Goal: Task Accomplishment & Management: Manage account settings

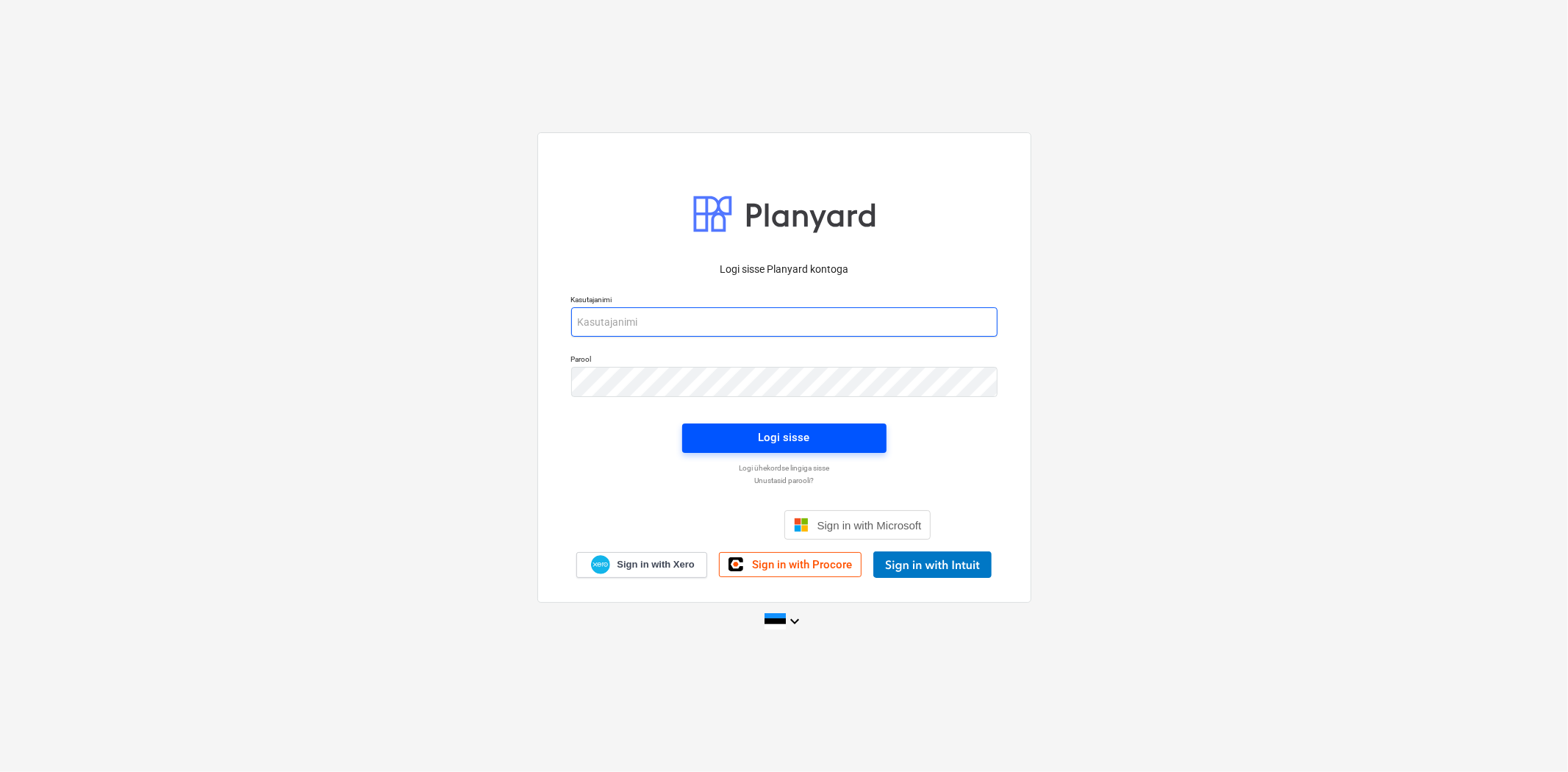
type input "[EMAIL_ADDRESS][DOMAIN_NAME]"
click at [840, 439] on span "Logi sisse" at bounding box center [784, 437] width 169 height 19
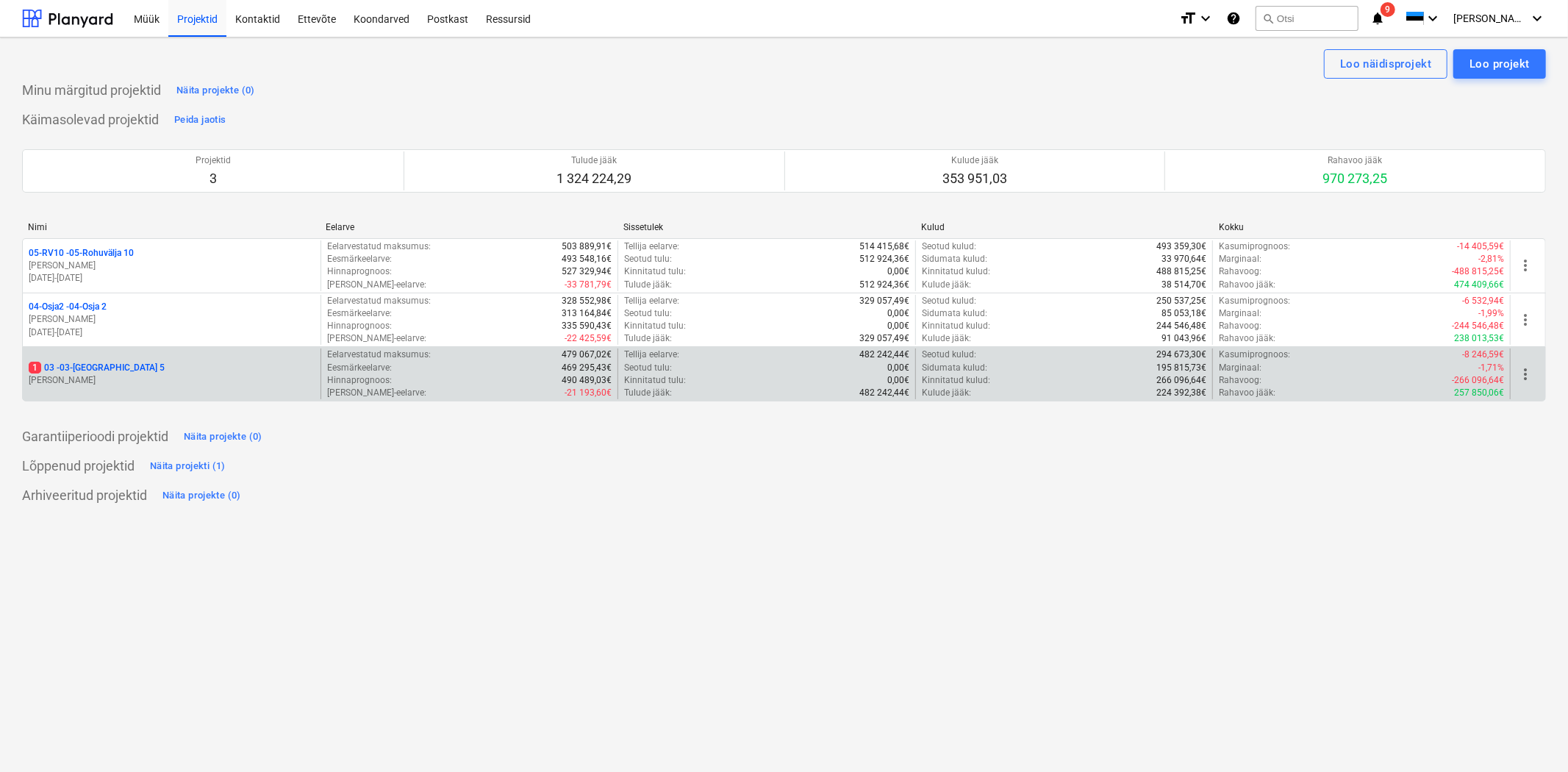
click at [77, 367] on p "1 03 - 03-[GEOGRAPHIC_DATA] 5" at bounding box center [97, 368] width 136 height 13
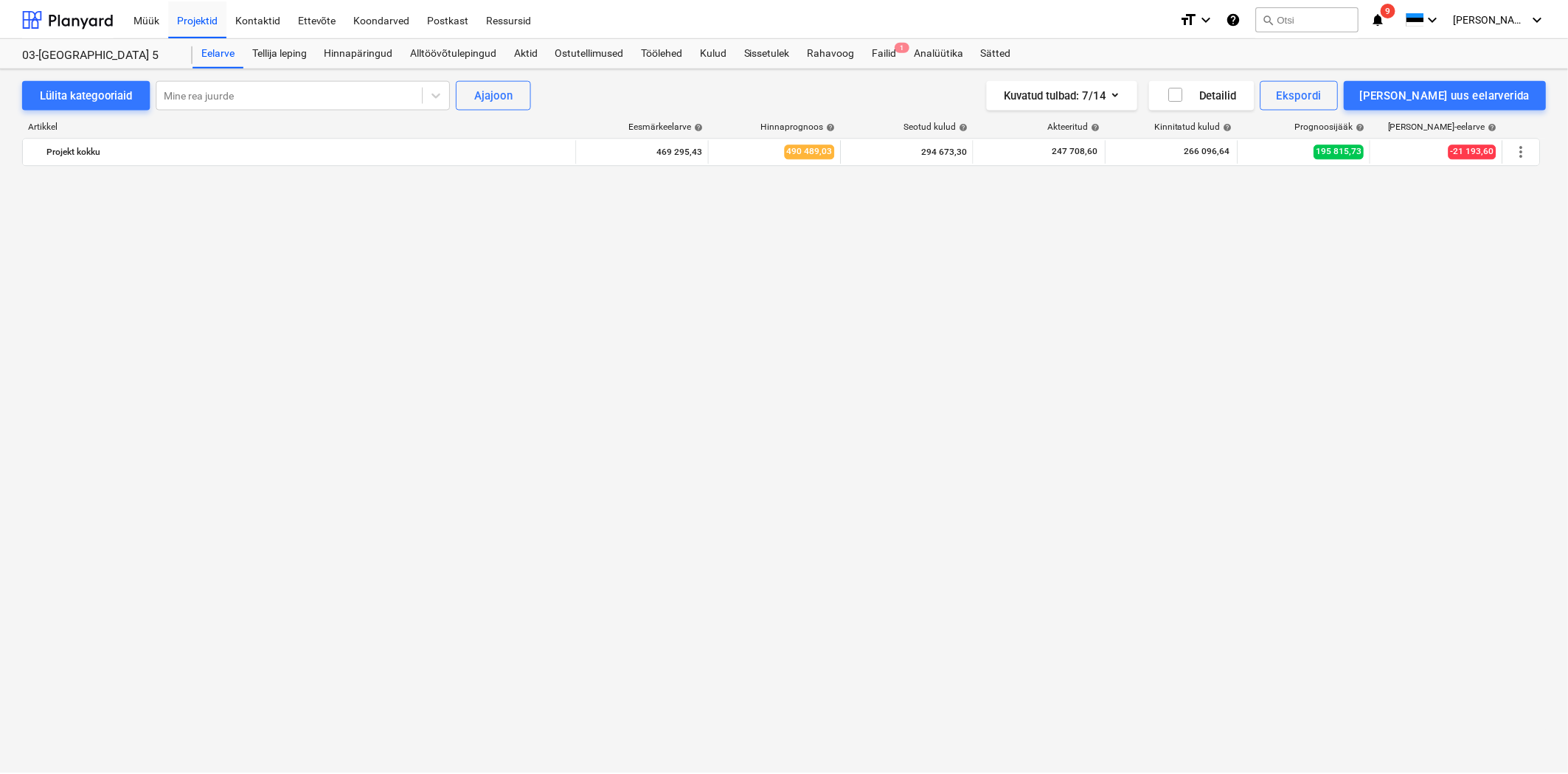
scroll to position [9819, 0]
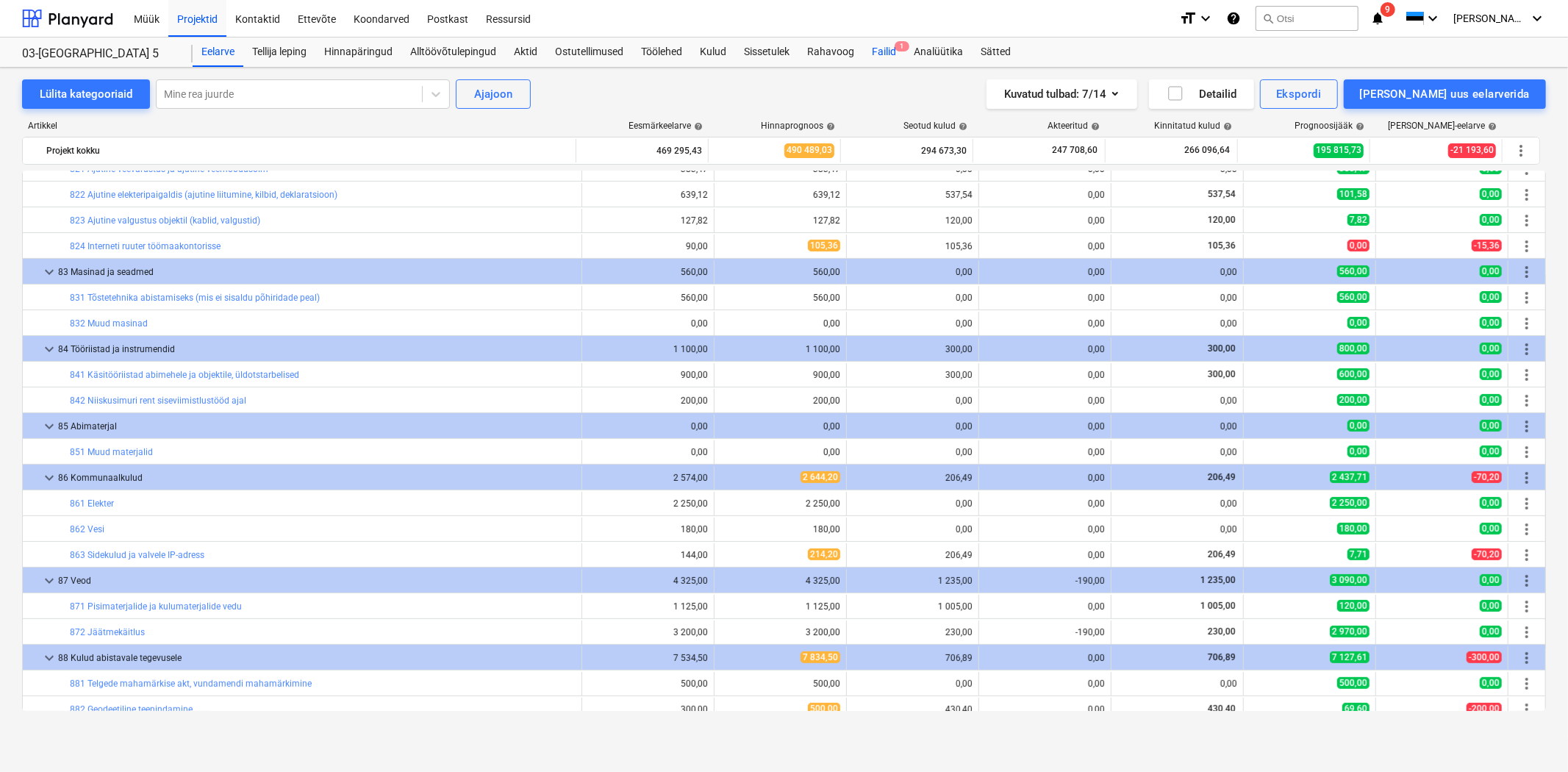
click at [874, 55] on div "Failid 1" at bounding box center [883, 52] width 42 height 29
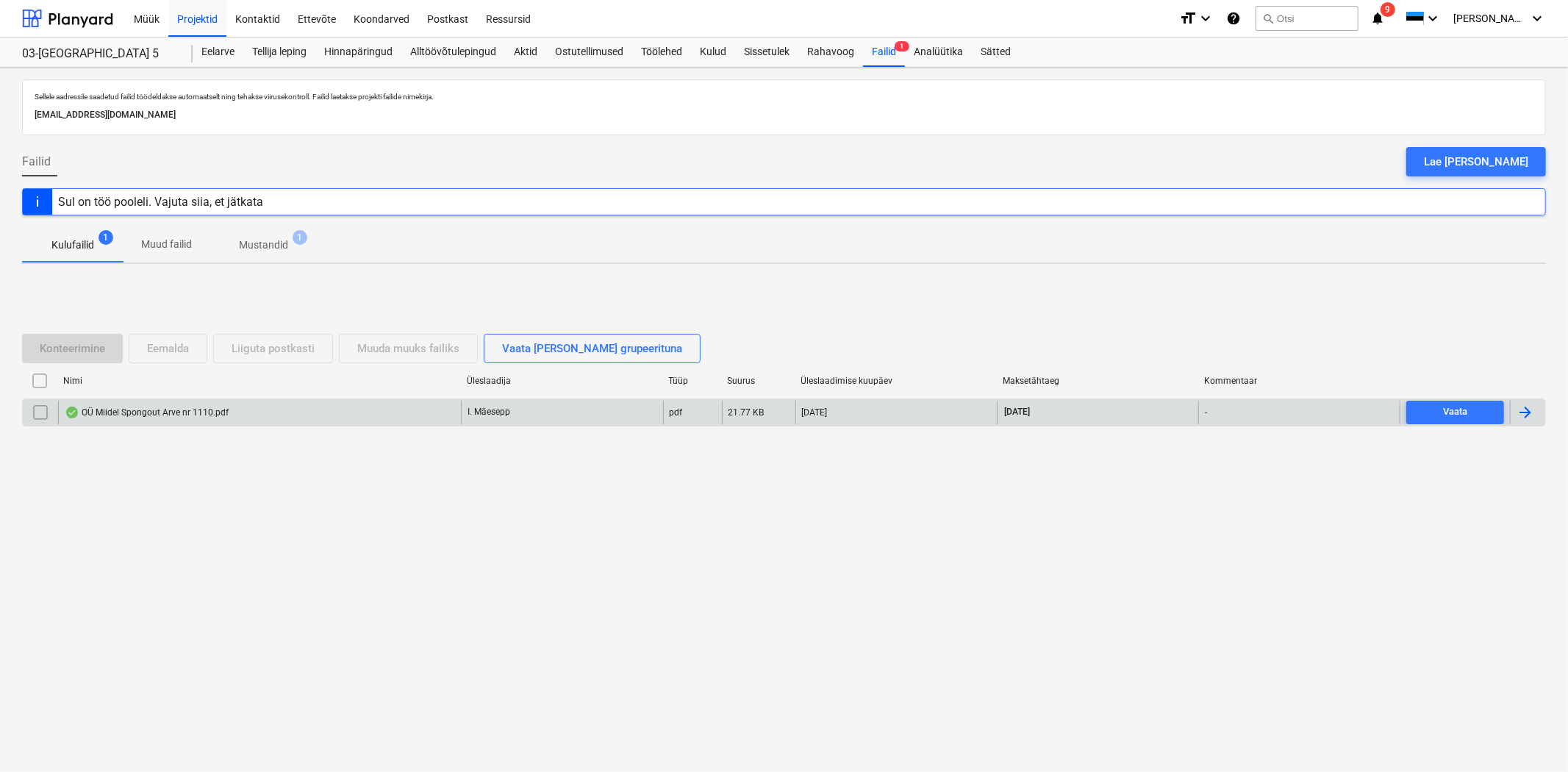
click at [234, 417] on div "OÜ Miidel Spongout Arve nr 1110.pdf" at bounding box center [259, 413] width 403 height 24
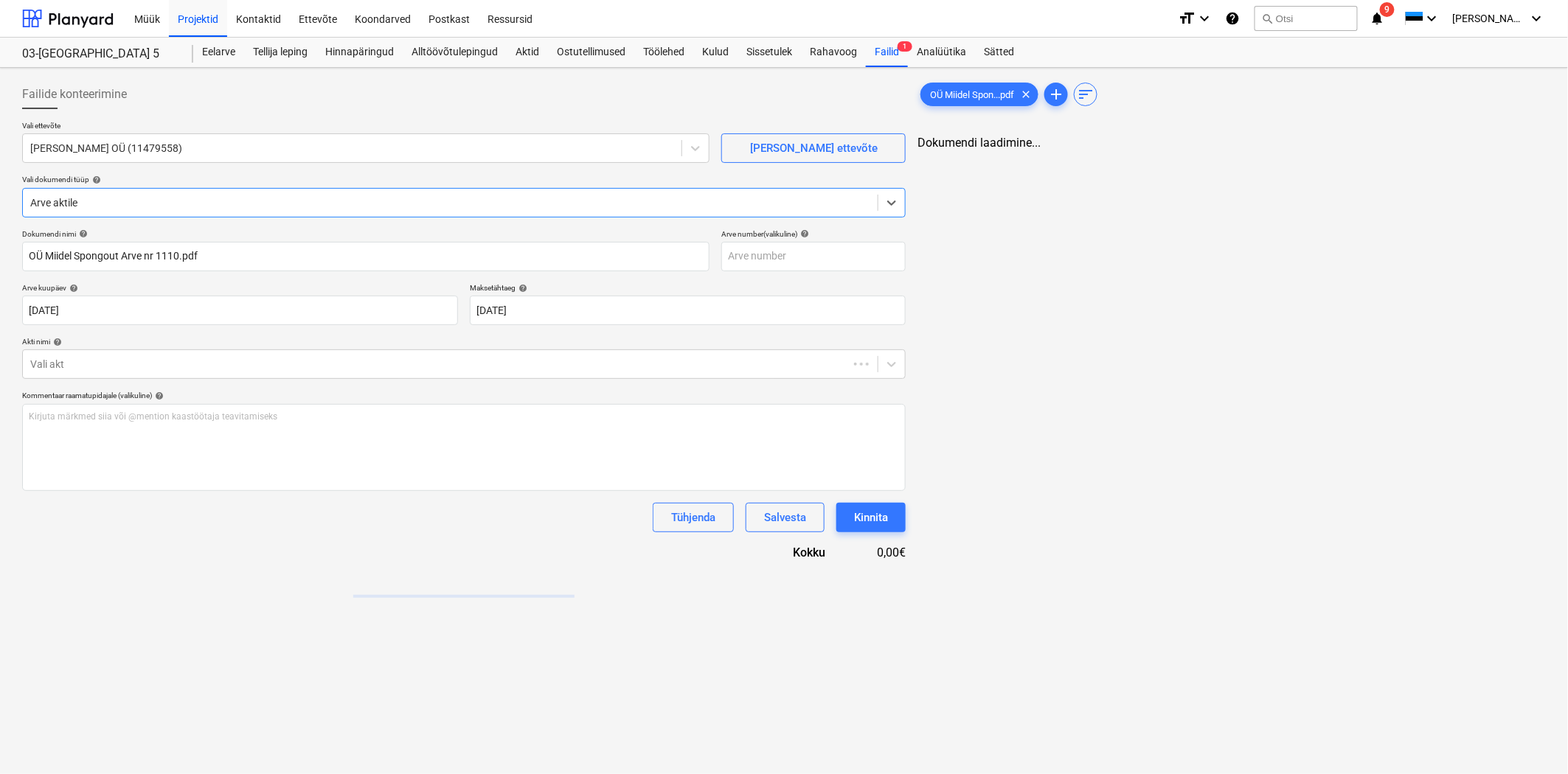
type input "OÜ Miidel Spongout Arve nr 1110.pdf"
type input "[DATE]"
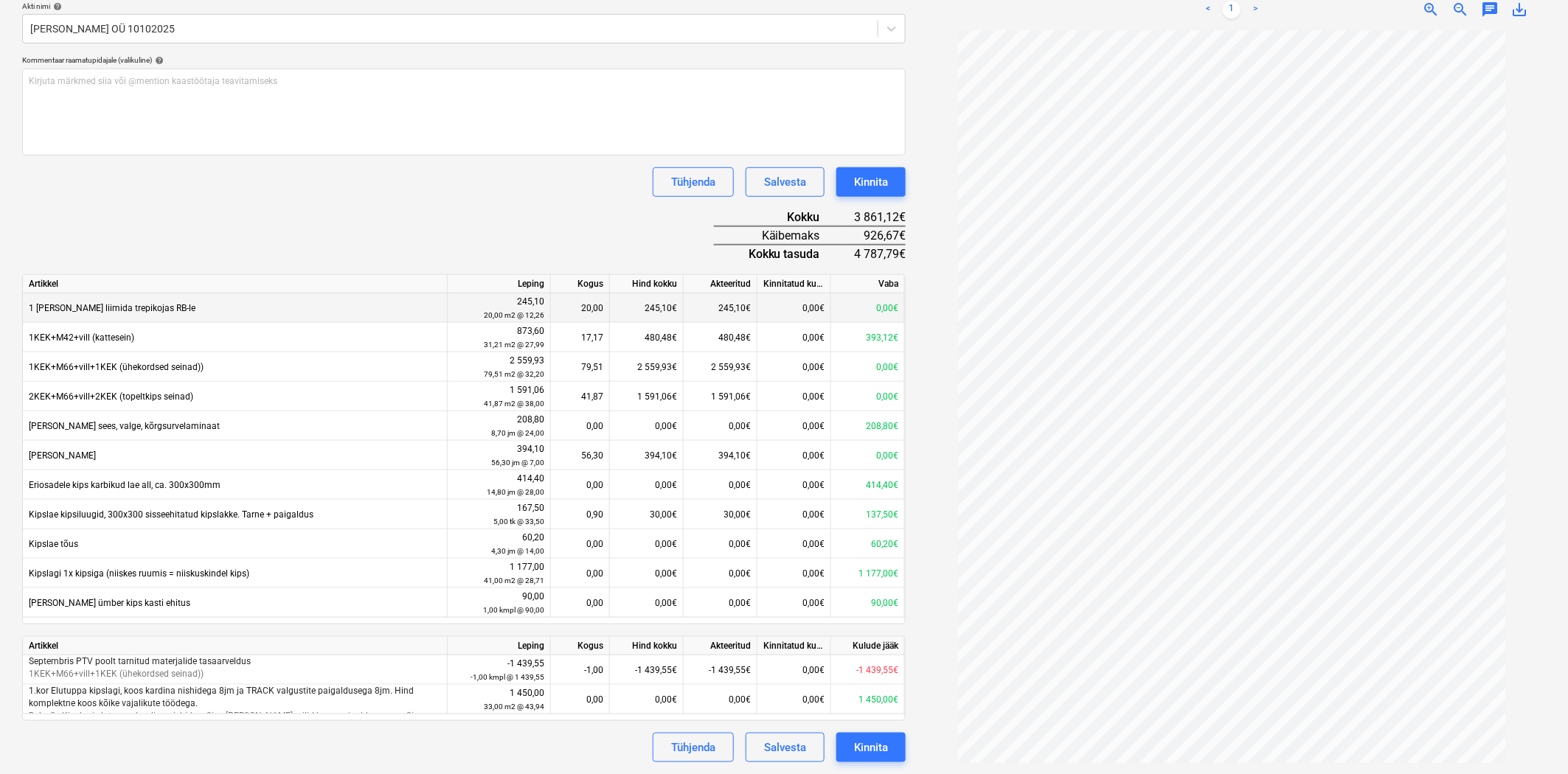
scroll to position [227, 0]
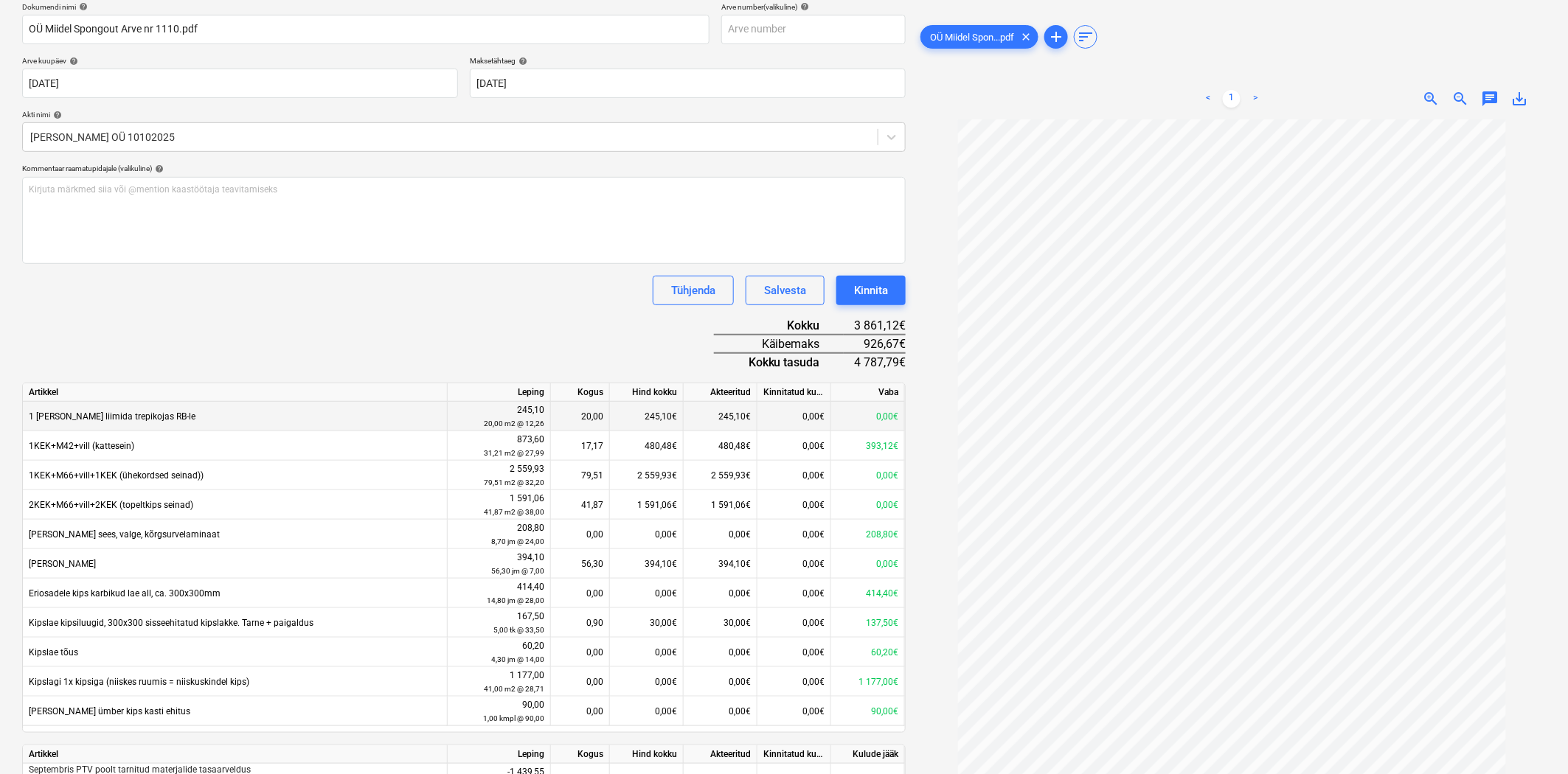
click at [509, 421] on small "20,00 m2 @ 12,26" at bounding box center [514, 423] width 60 height 8
drag, startPoint x: 531, startPoint y: 422, endPoint x: 541, endPoint y: 422, distance: 10.0
click at [541, 422] on small "20,00 m2 @ 12,26" at bounding box center [514, 423] width 60 height 8
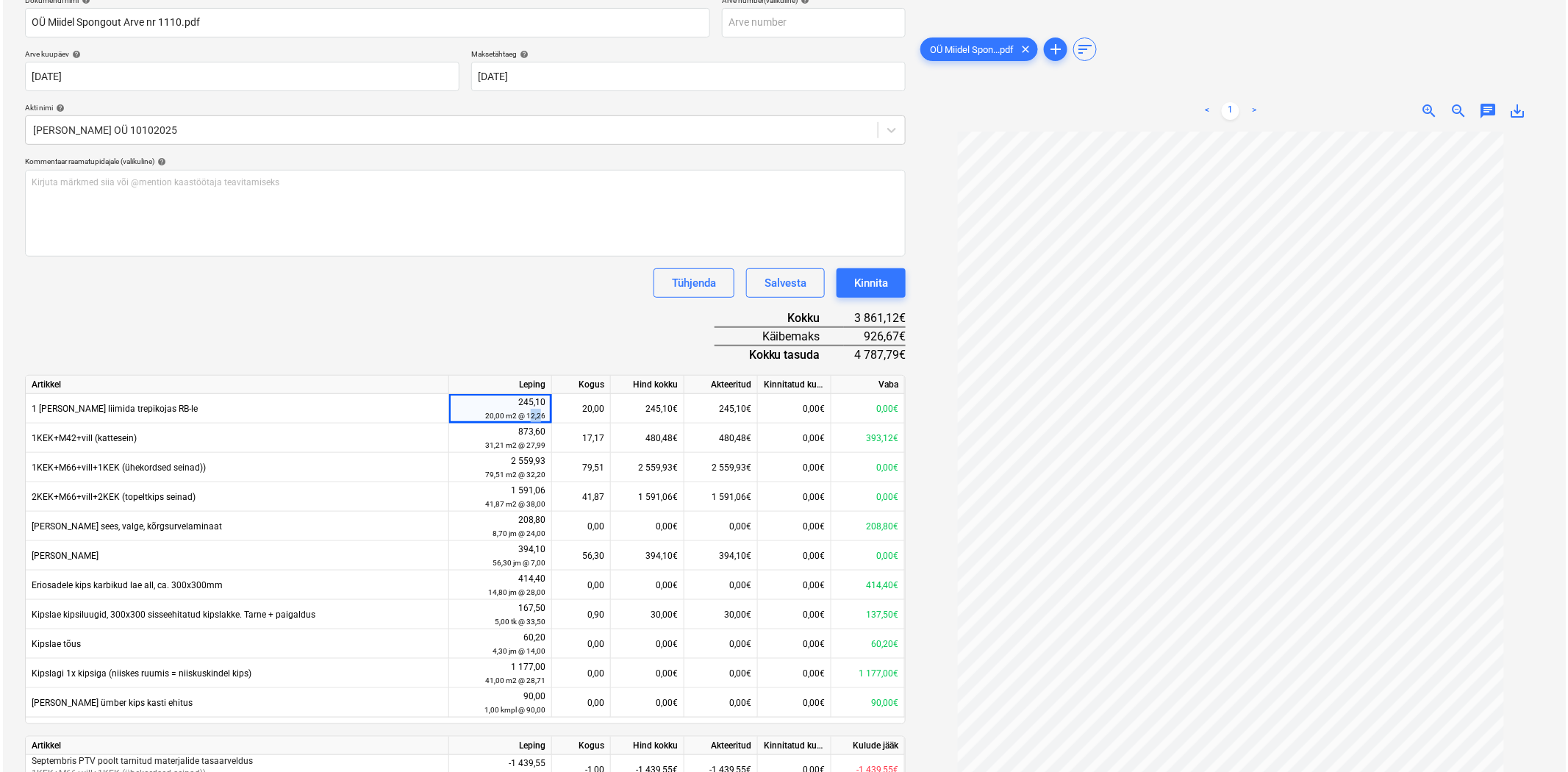
scroll to position [336, 0]
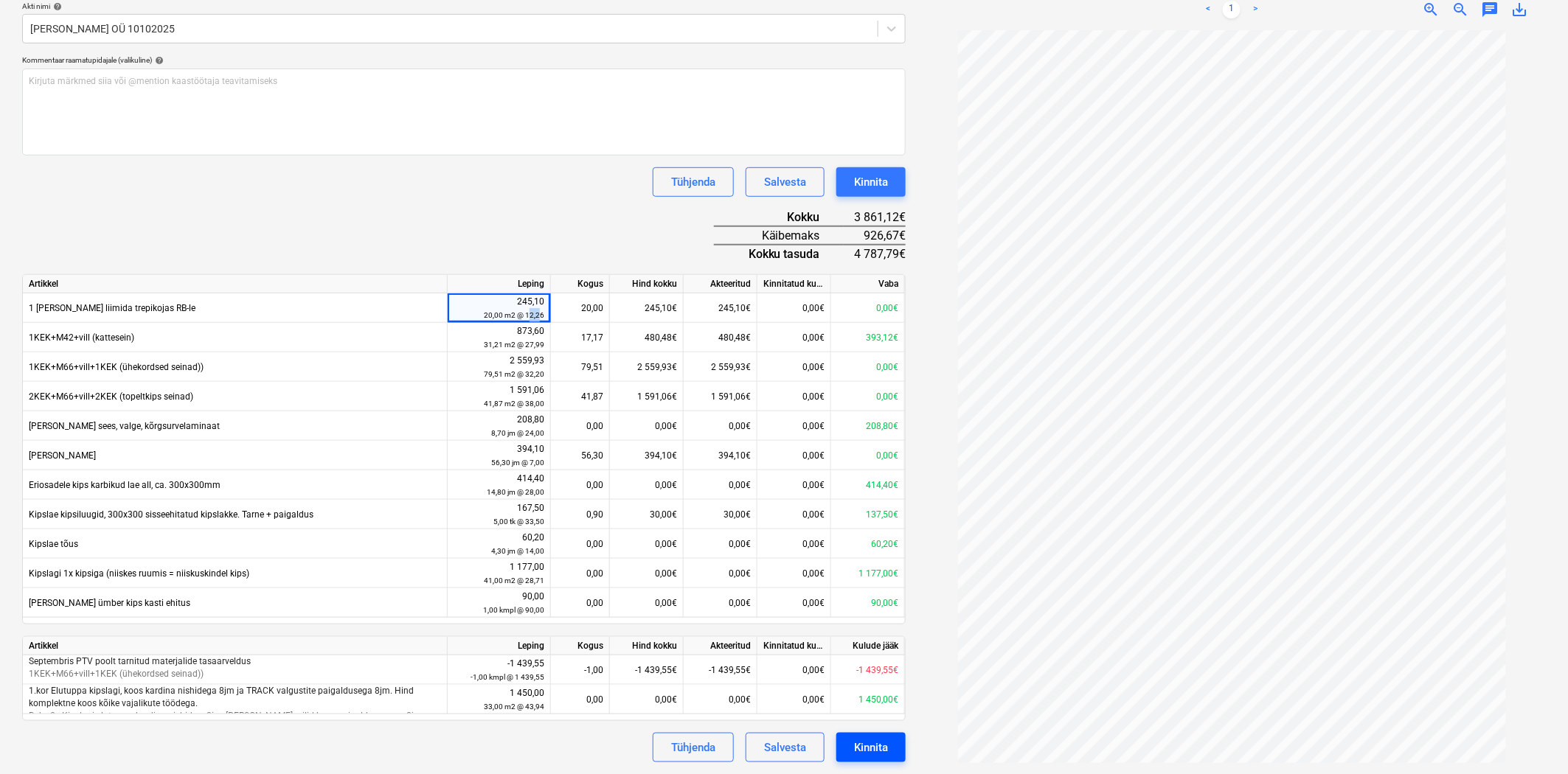
click at [868, 749] on div "Kinnita" at bounding box center [871, 747] width 34 height 19
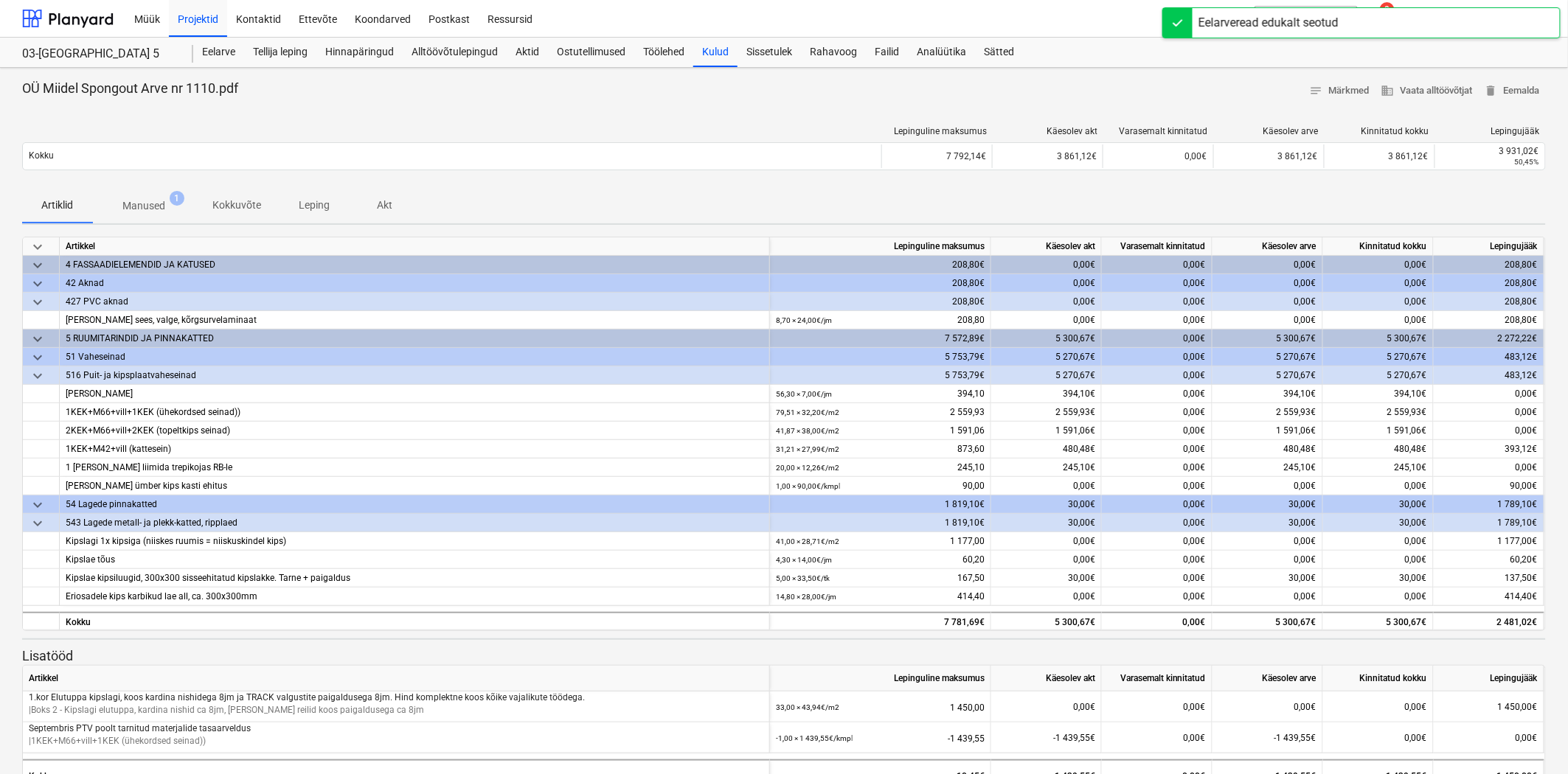
click at [166, 199] on span "Manused 1" at bounding box center [144, 206] width 66 height 15
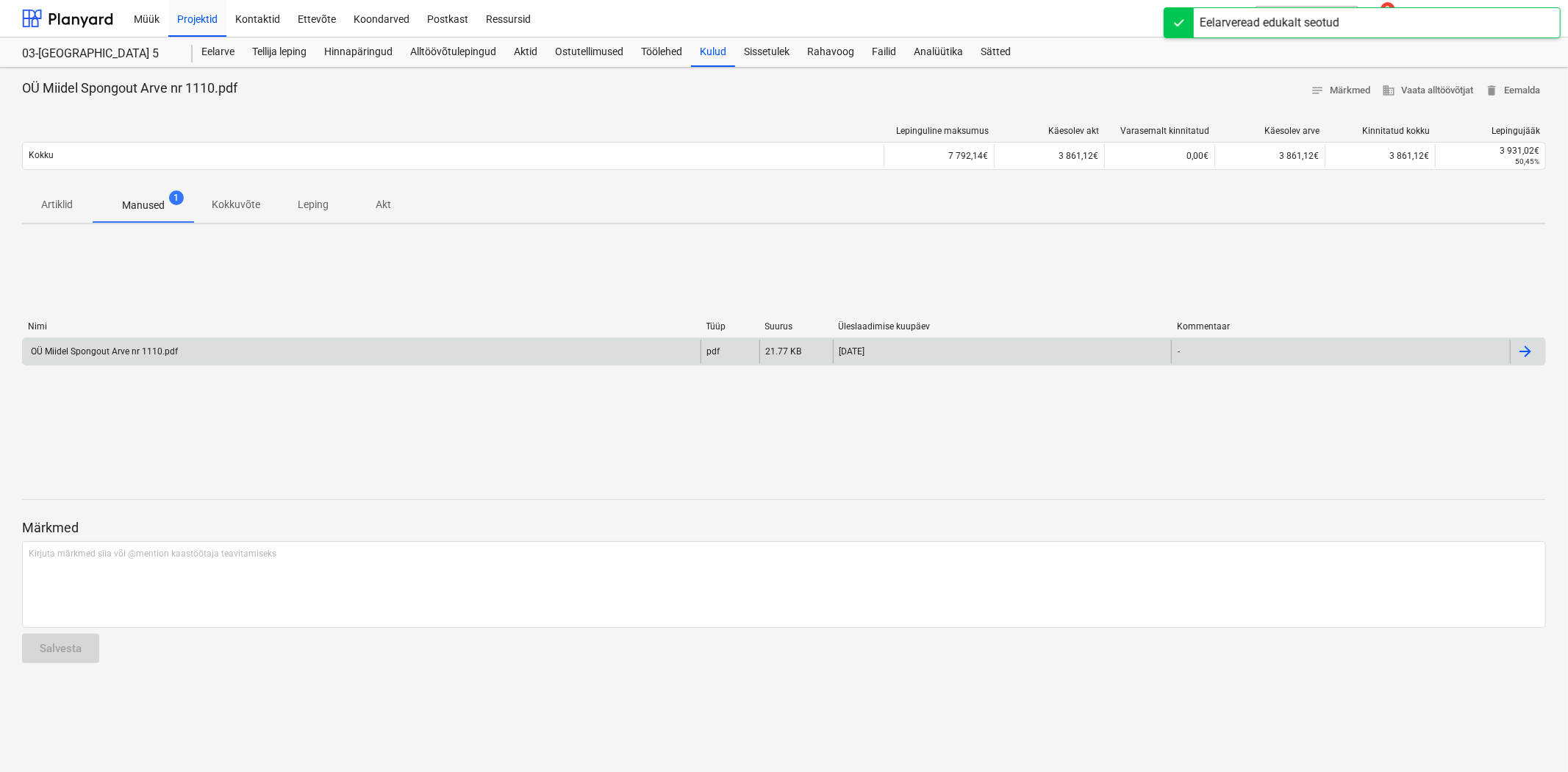
click at [214, 358] on div "OÜ Miidel Spongout Arve nr 1110.pdf" at bounding box center [361, 351] width 677 height 24
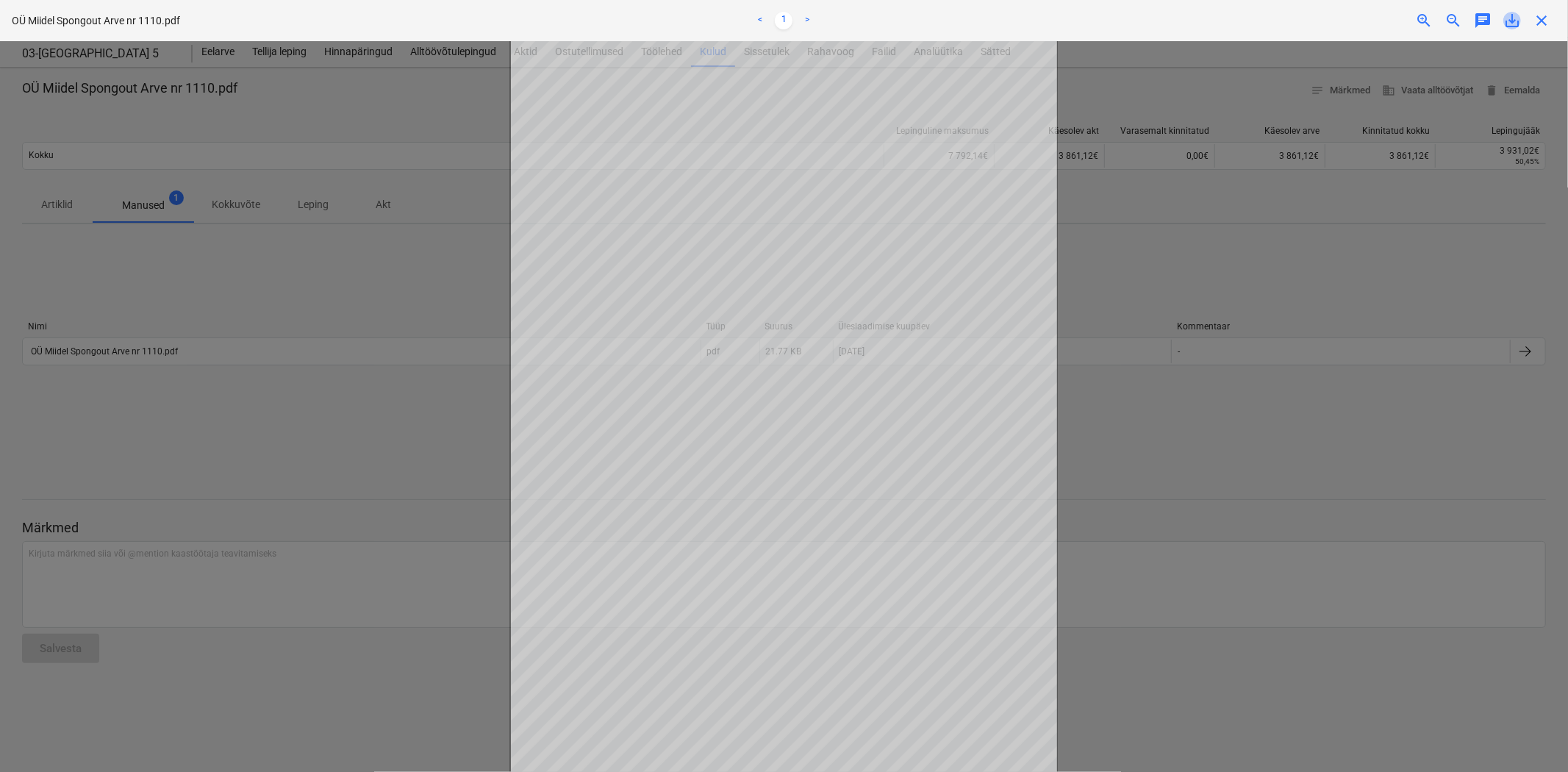
click at [1516, 25] on span "save_alt" at bounding box center [1511, 20] width 17 height 17
click at [1219, 343] on div at bounding box center [784, 406] width 1568 height 731
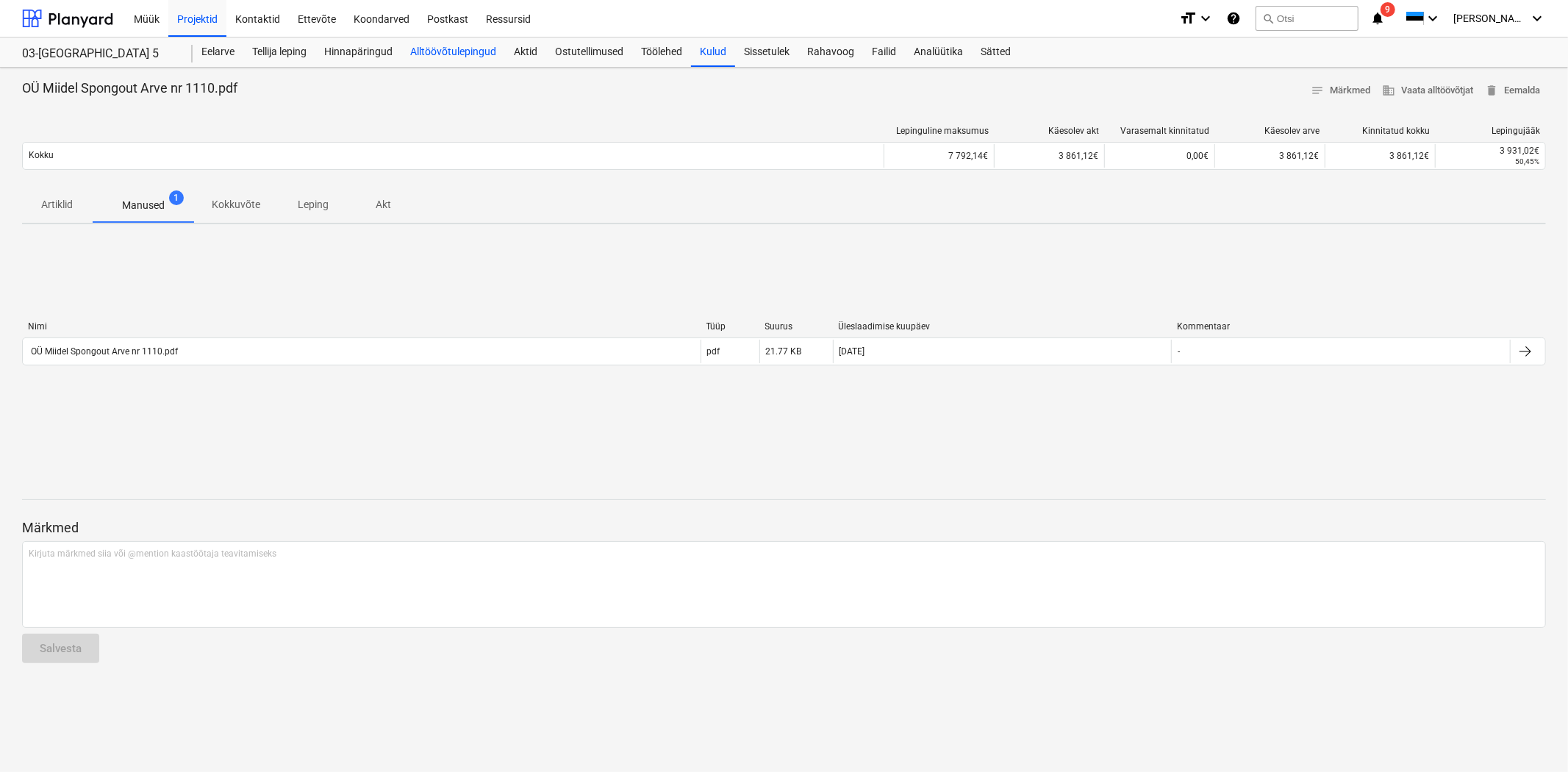
click at [472, 57] on div "Alltöövõtulepingud" at bounding box center [453, 52] width 103 height 29
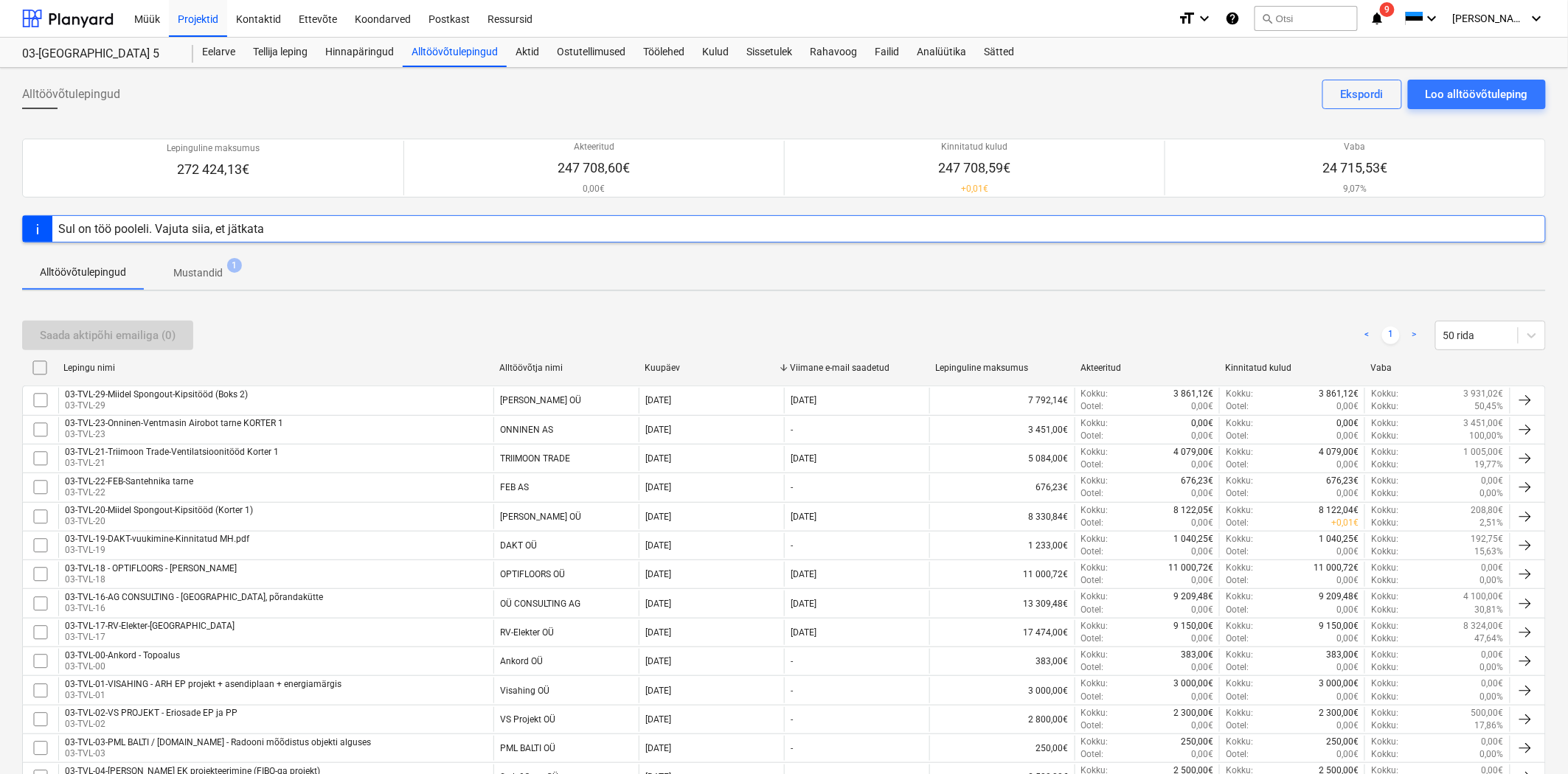
click at [200, 261] on span "Mustandid 1" at bounding box center [197, 271] width 108 height 26
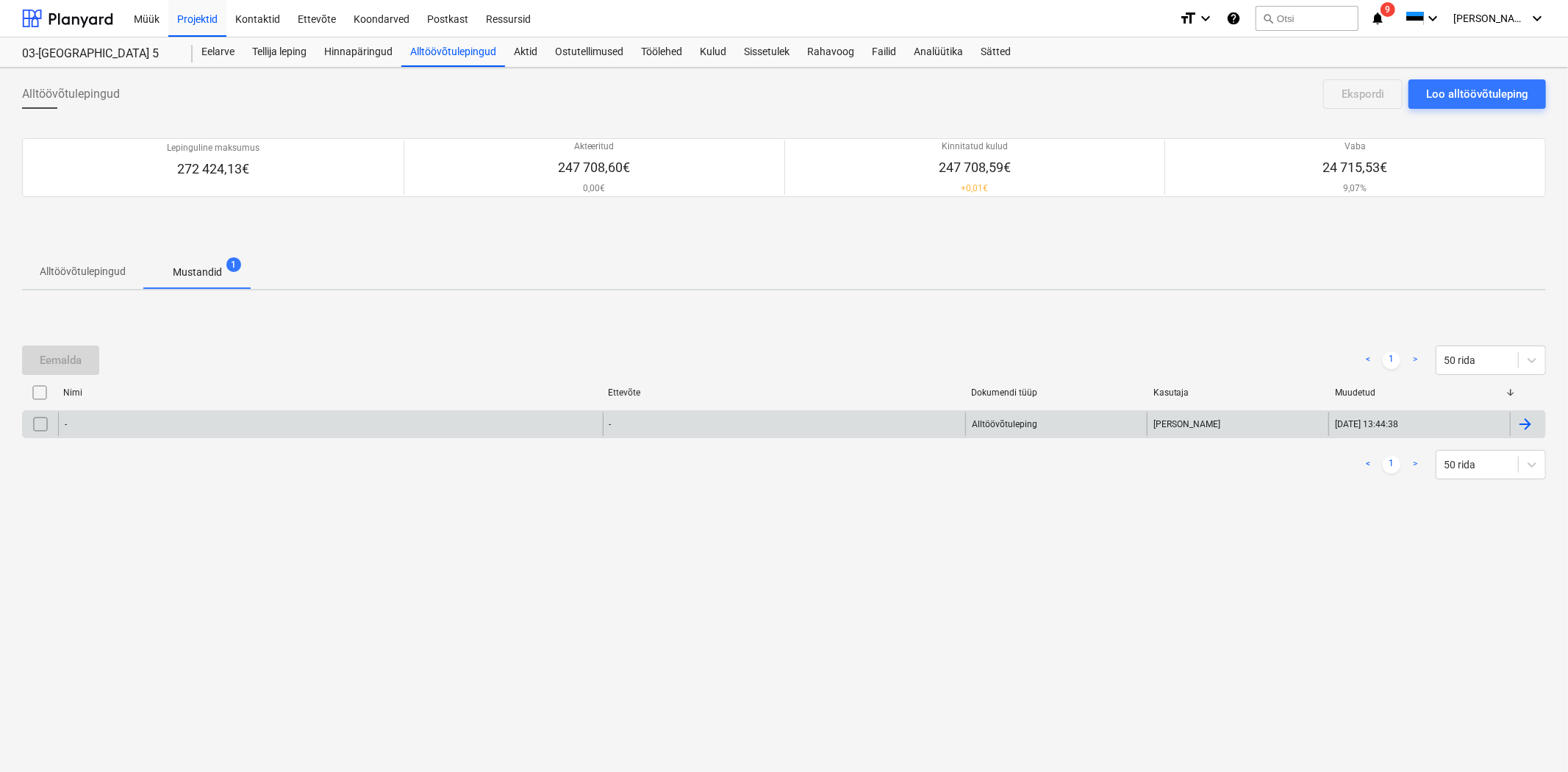
click at [187, 421] on div "-" at bounding box center [330, 425] width 545 height 24
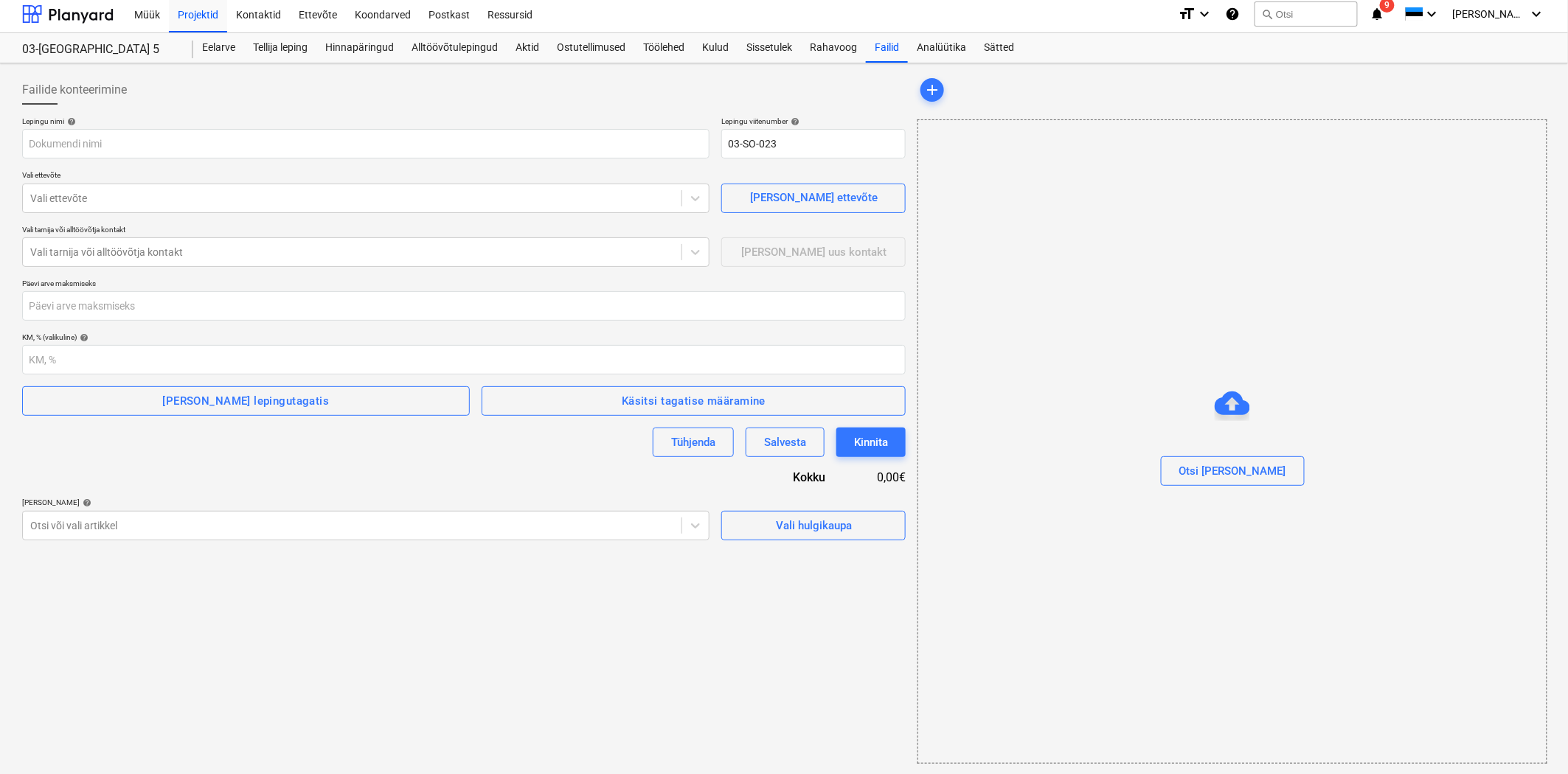
scroll to position [5, 0]
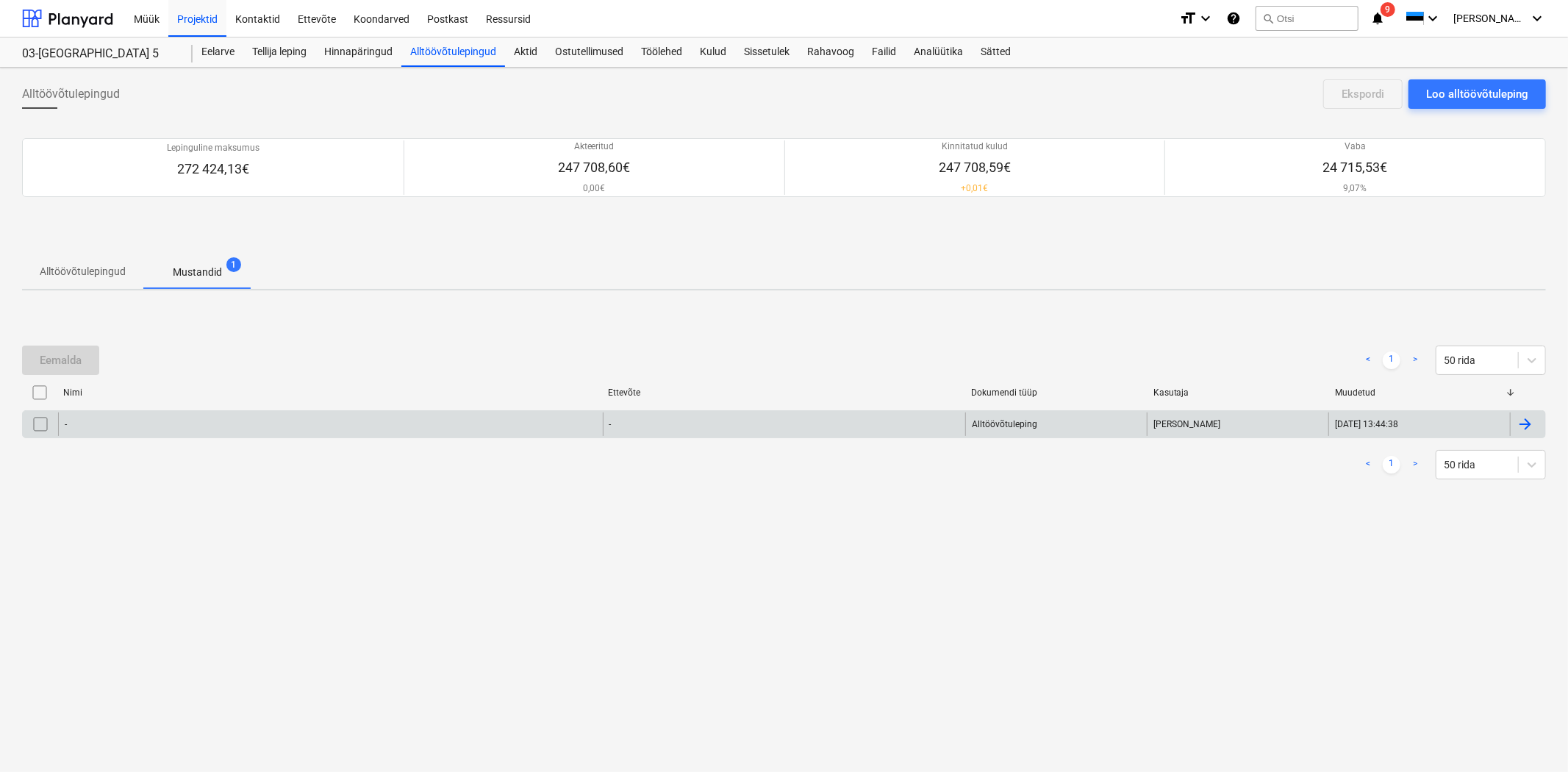
click at [41, 422] on input "checkbox" at bounding box center [41, 425] width 24 height 24
click at [68, 353] on div "Eemalda" at bounding box center [61, 360] width 42 height 19
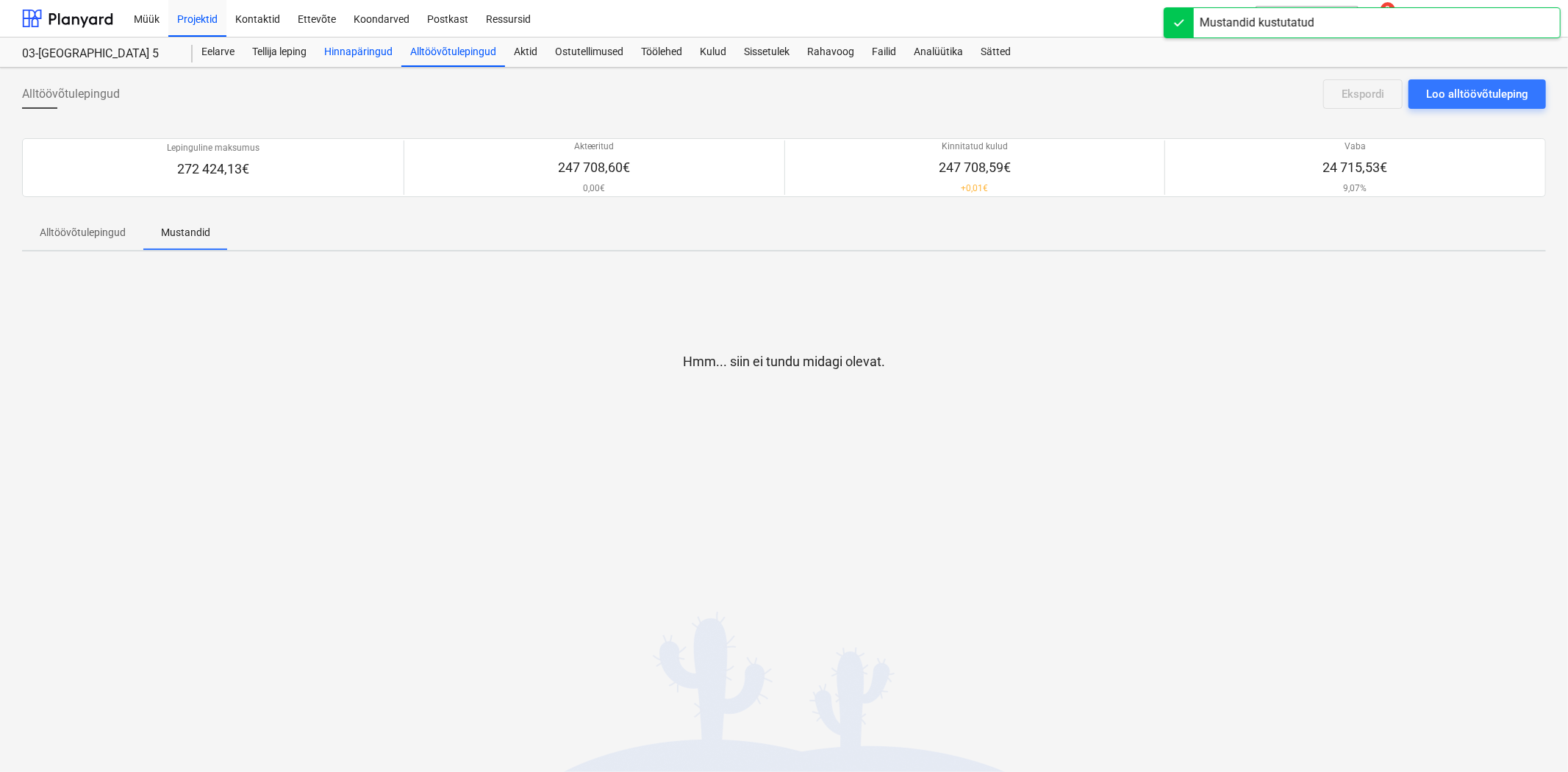
click at [355, 50] on div "Hinnapäringud" at bounding box center [358, 52] width 86 height 29
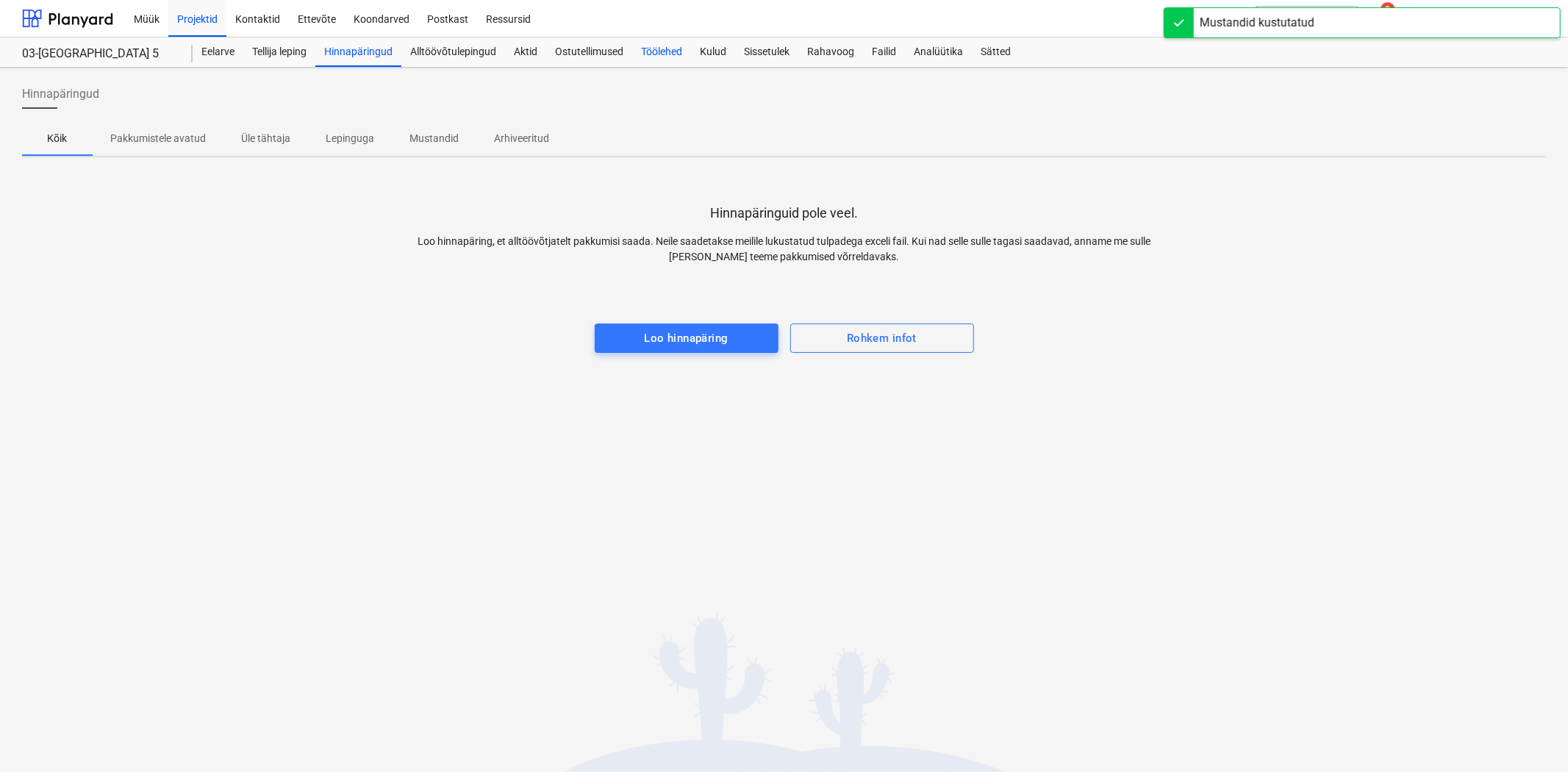
click at [673, 42] on div "Töölehed" at bounding box center [661, 52] width 59 height 29
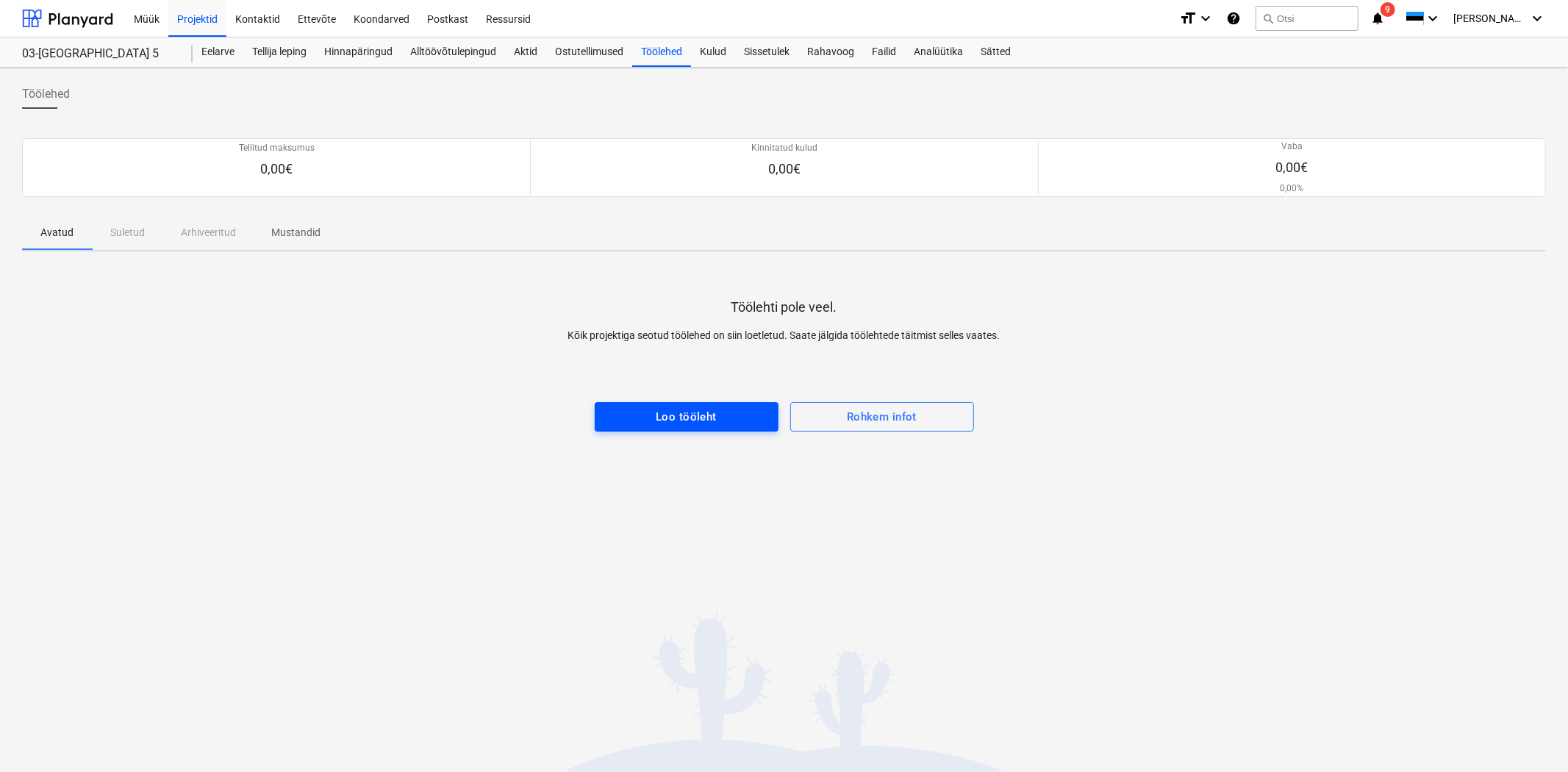
click at [667, 421] on div "Loo tööleht" at bounding box center [686, 416] width 61 height 19
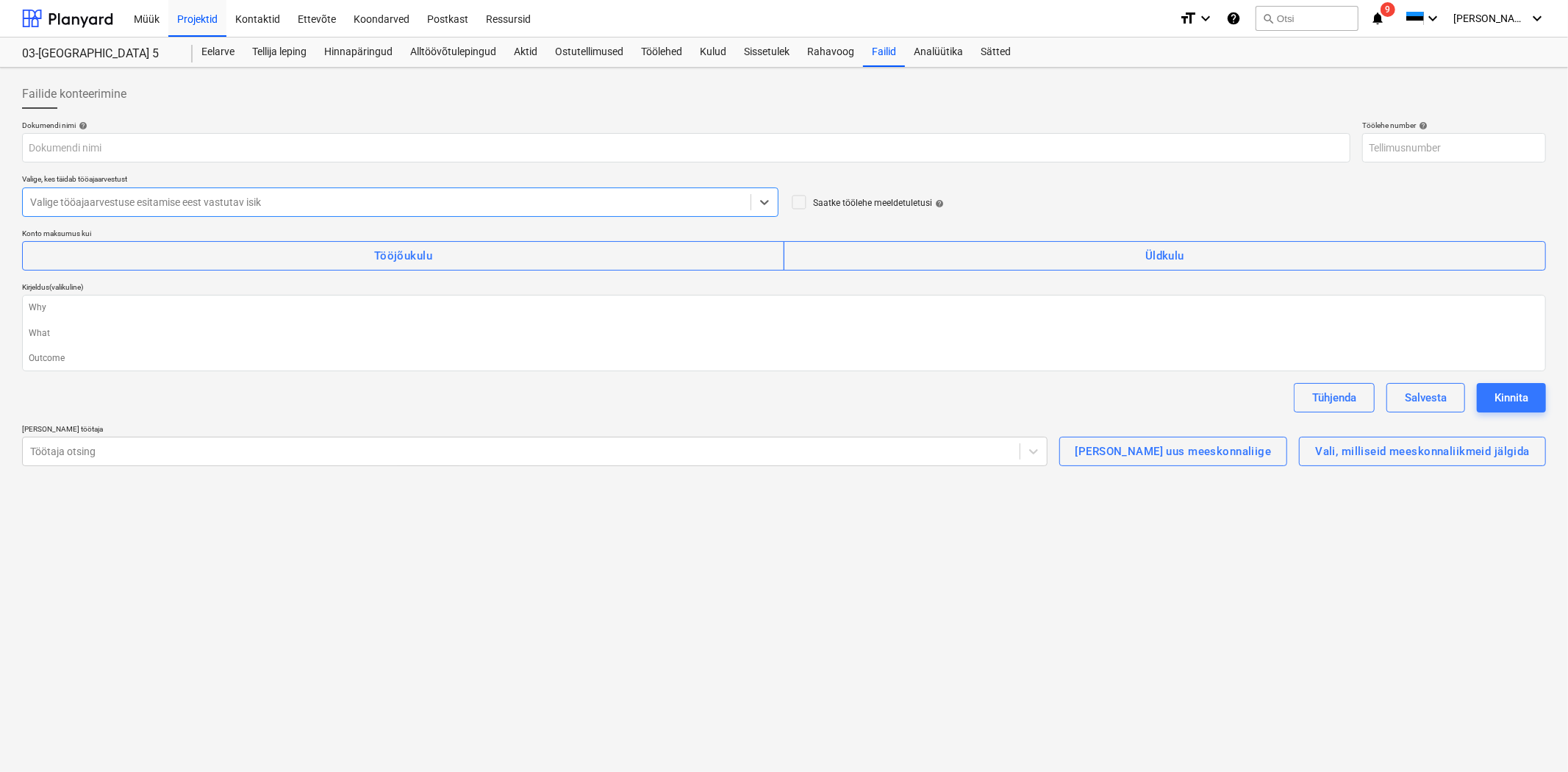
type textarea "x"
type input "03-WO-001"
click at [92, 143] on input "text" at bounding box center [686, 148] width 1328 height 29
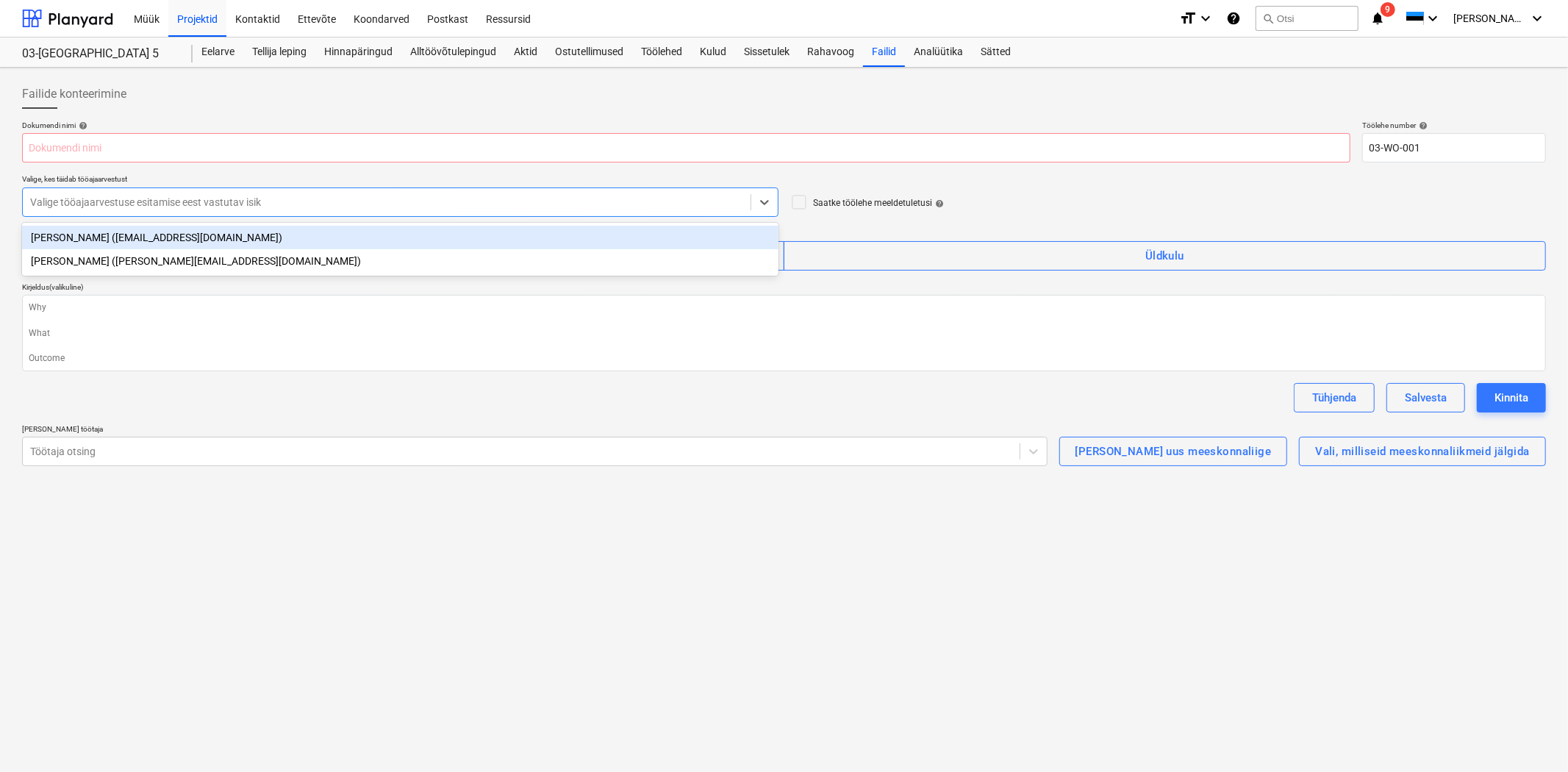
click at [64, 199] on div at bounding box center [386, 202] width 713 height 15
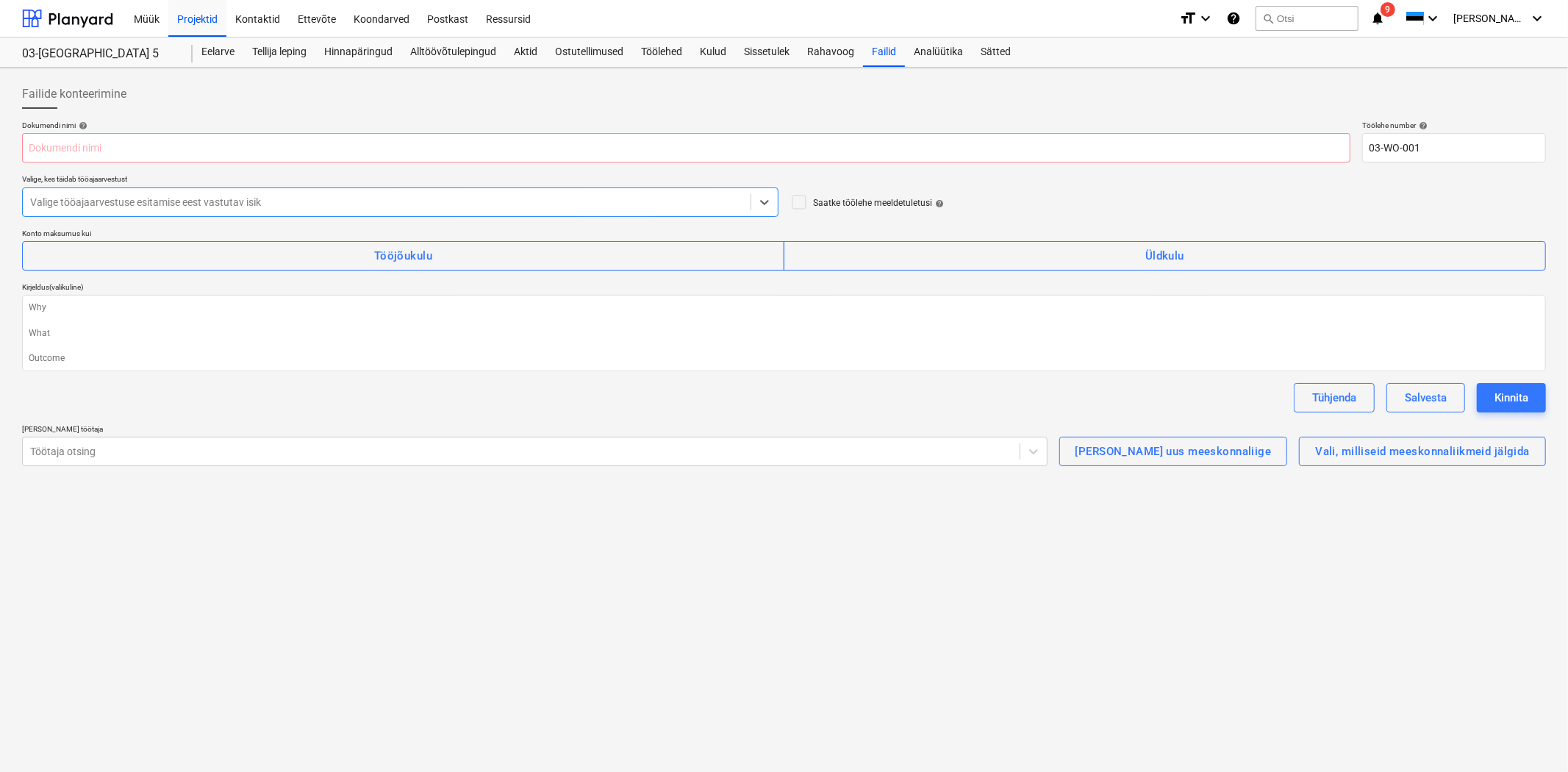
click at [795, 197] on icon at bounding box center [798, 201] width 17 height 17
click at [621, 195] on div at bounding box center [386, 202] width 713 height 15
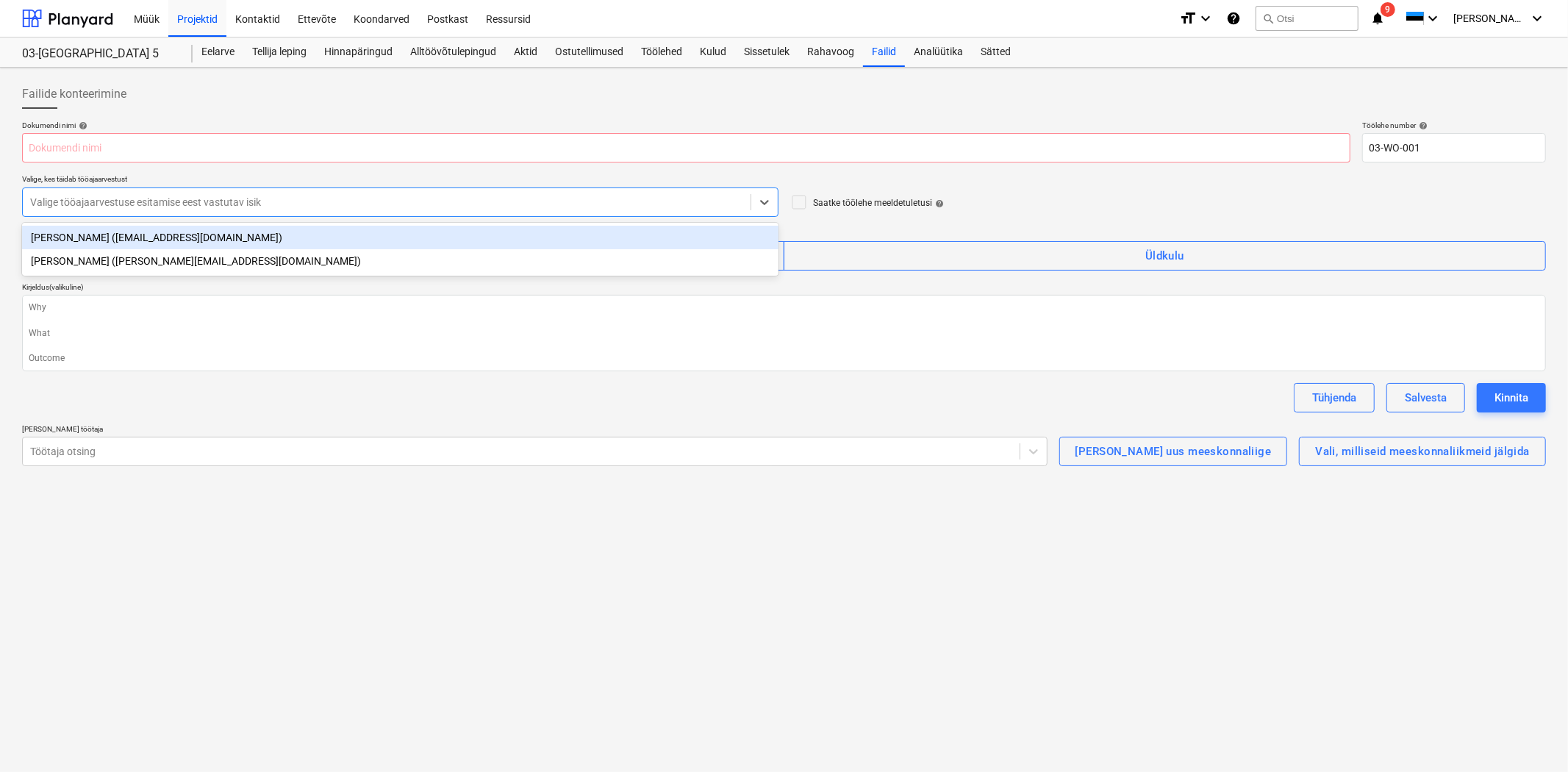
click at [305, 245] on div "[PERSON_NAME] ([EMAIL_ADDRESS][DOMAIN_NAME])" at bounding box center [400, 238] width 756 height 24
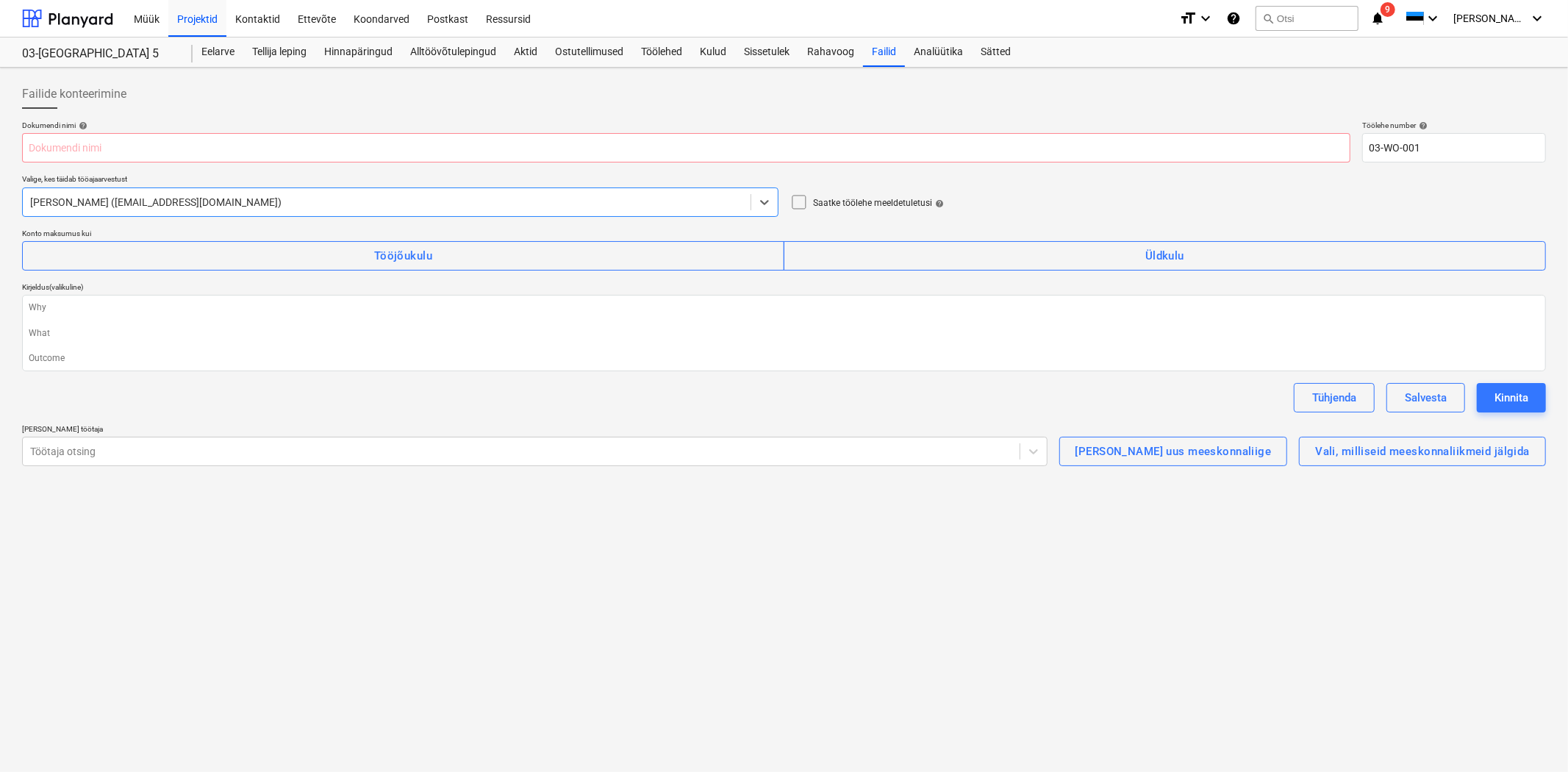
click at [804, 203] on icon at bounding box center [798, 201] width 17 height 17
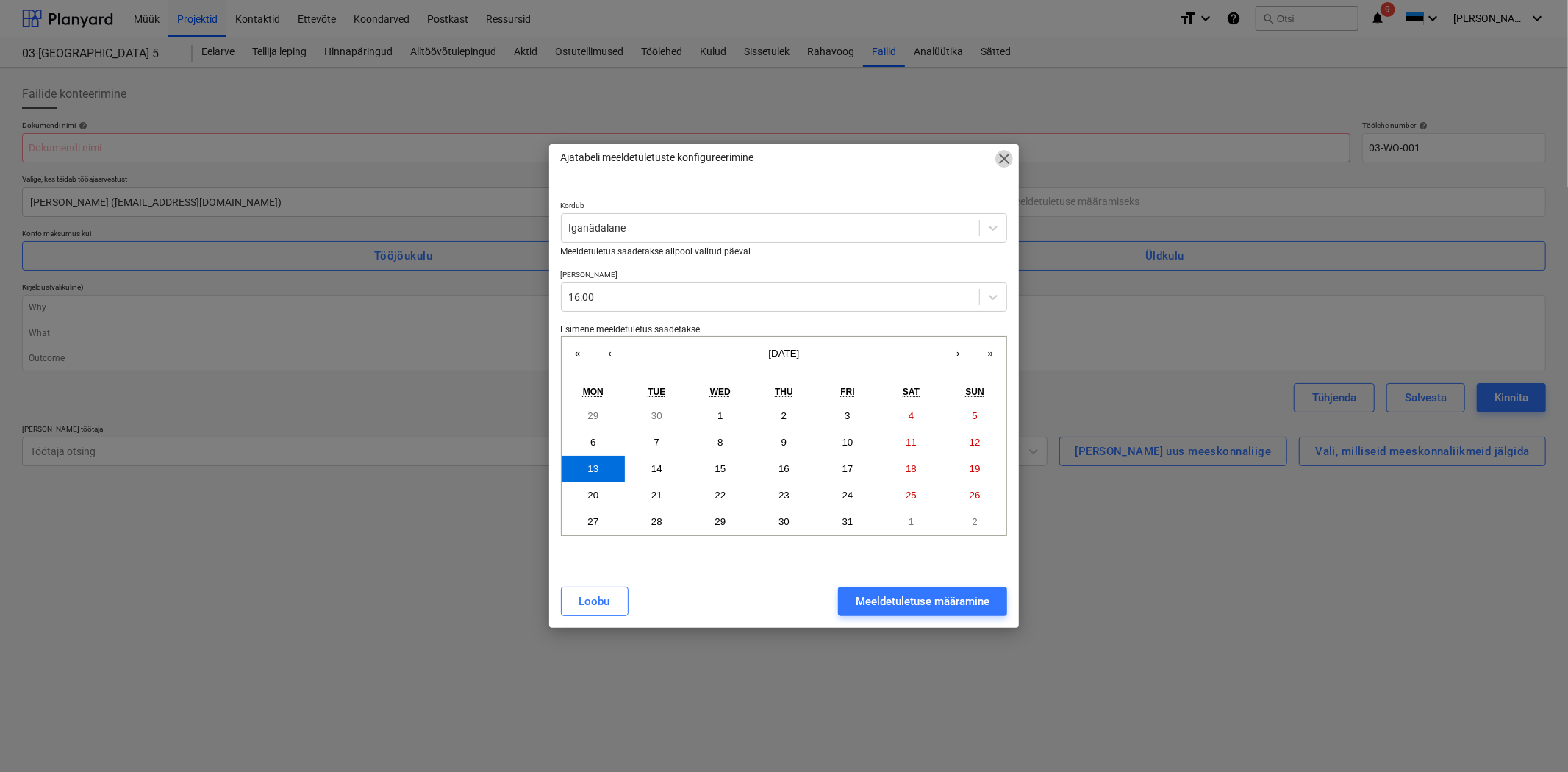
click at [1012, 160] on span "close" at bounding box center [1003, 158] width 17 height 17
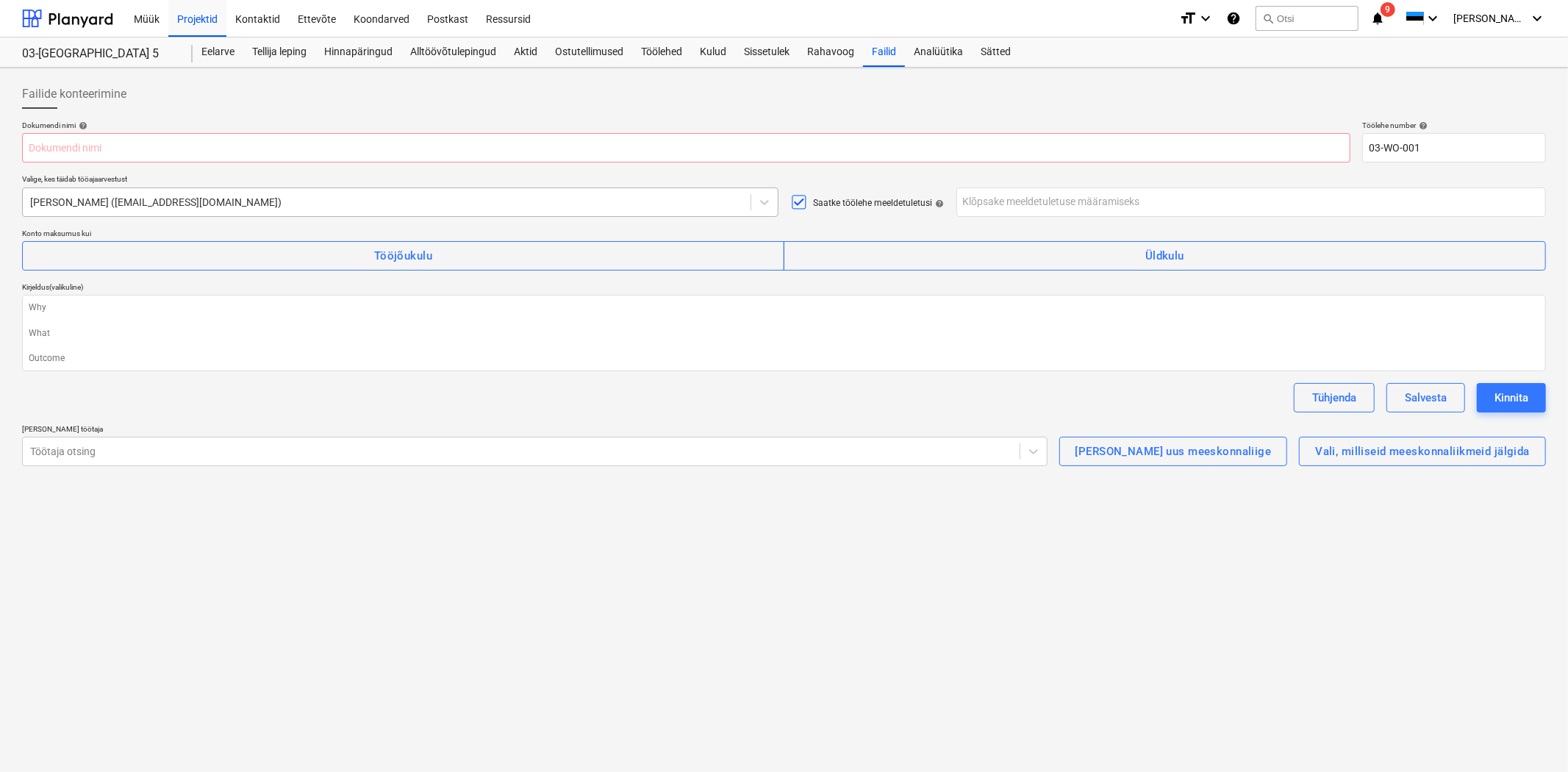
click at [268, 200] on div at bounding box center [386, 202] width 713 height 15
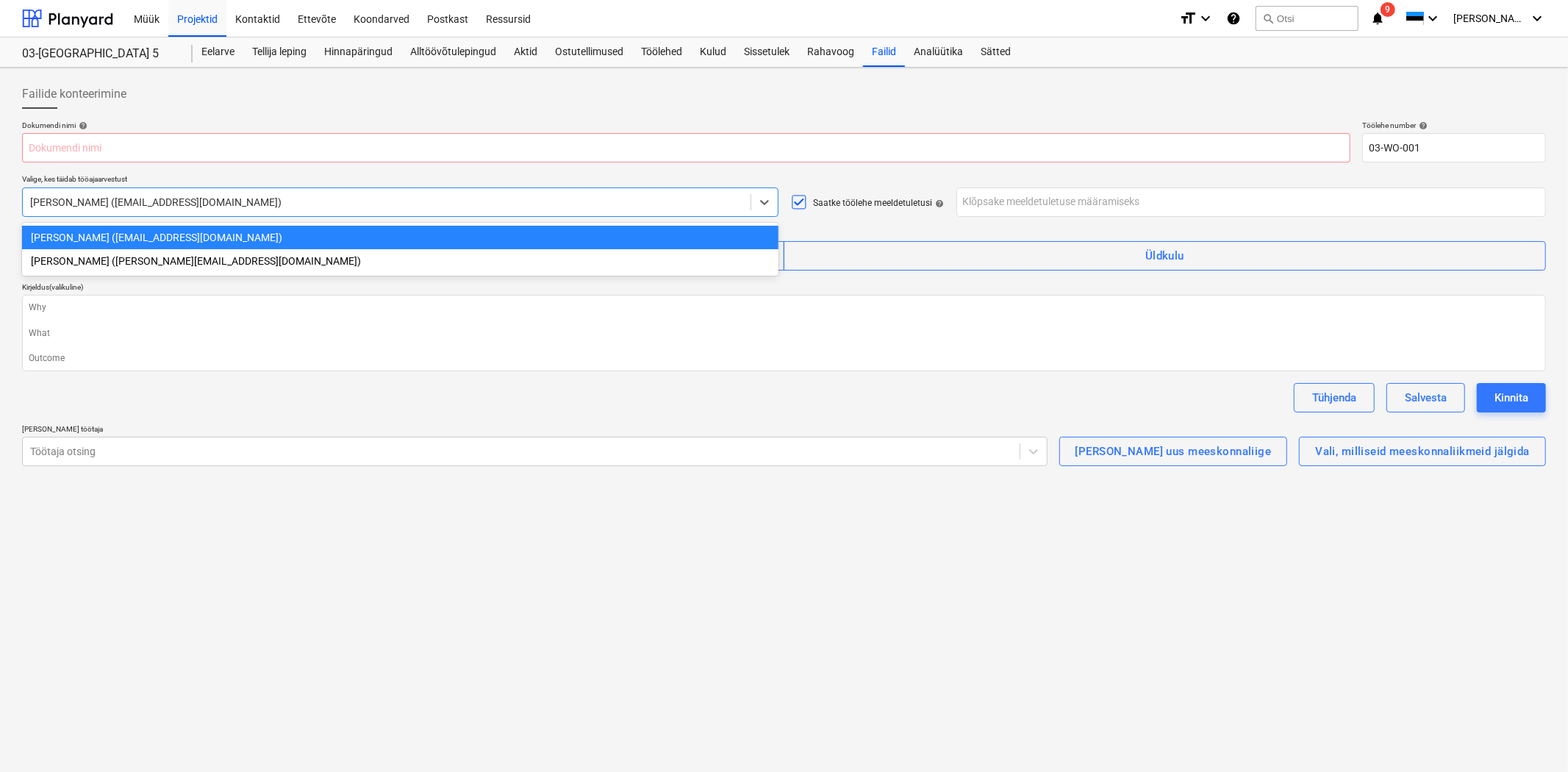
click at [153, 230] on div "[PERSON_NAME] ([EMAIL_ADDRESS][DOMAIN_NAME])" at bounding box center [400, 238] width 756 height 24
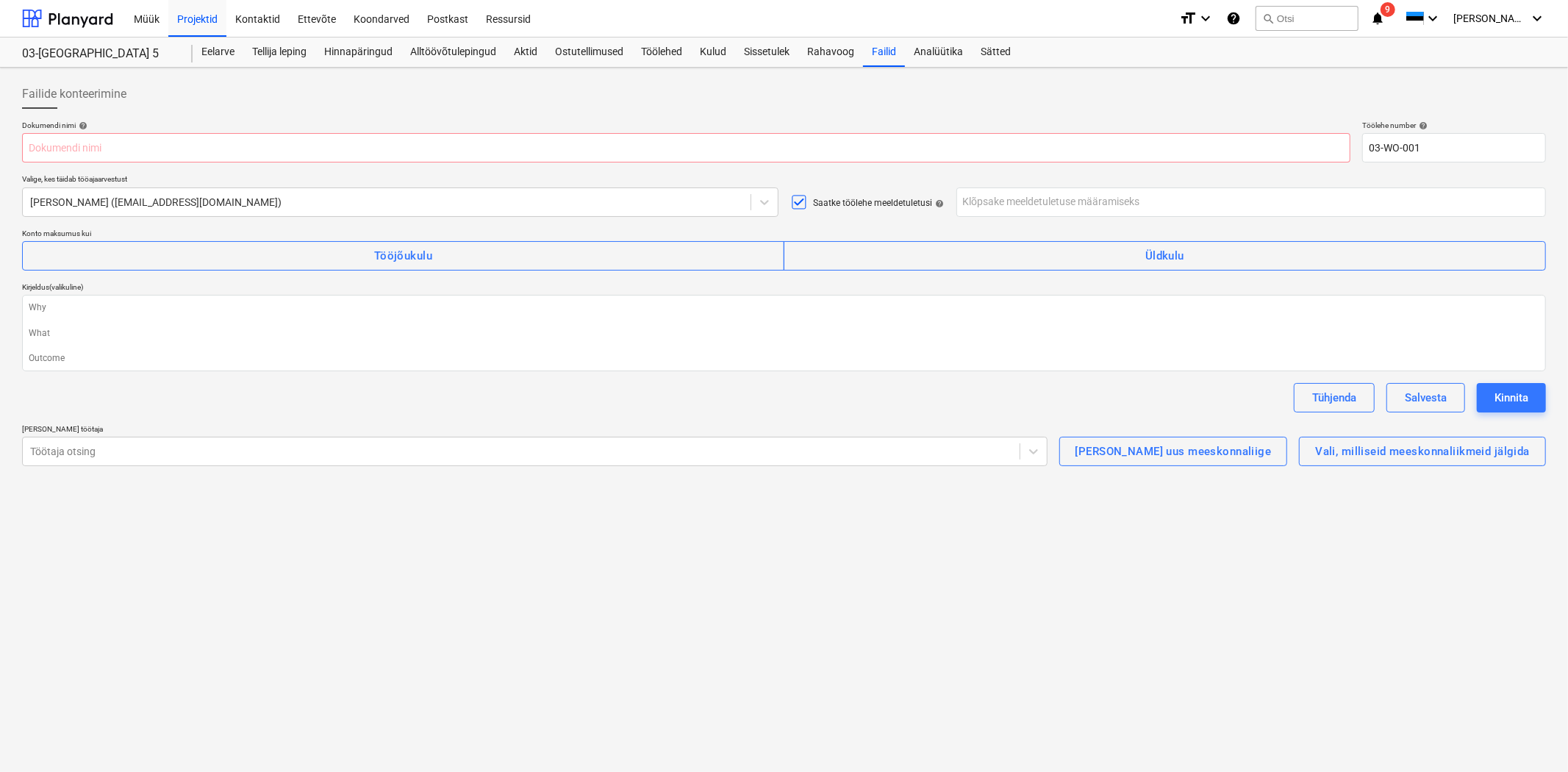
click at [797, 196] on icon at bounding box center [798, 201] width 17 height 17
type textarea "x"
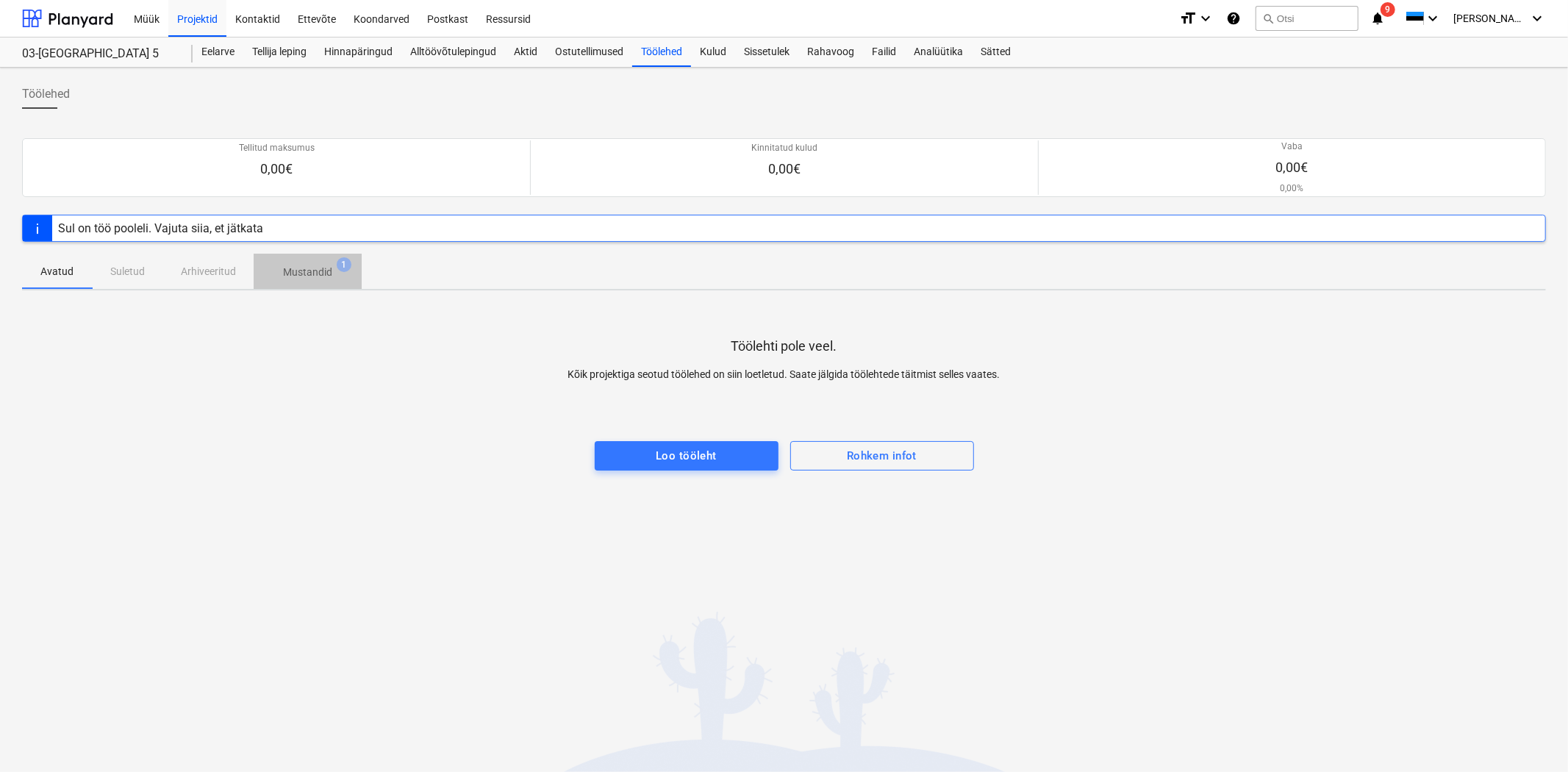
click at [344, 269] on span "1" at bounding box center [344, 265] width 15 height 15
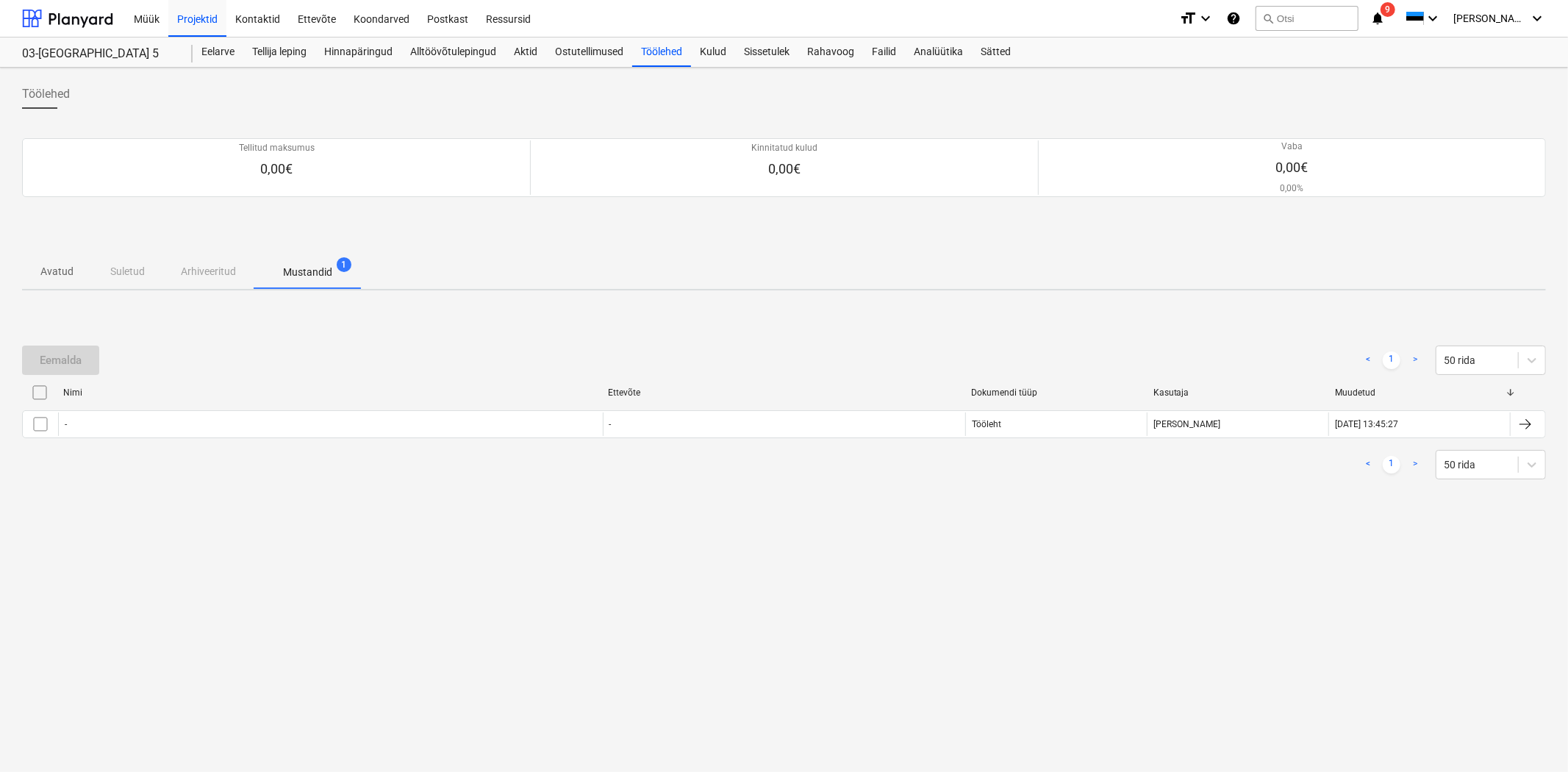
click at [38, 387] on input "checkbox" at bounding box center [40, 393] width 24 height 24
click at [53, 366] on div "Eemalda" at bounding box center [61, 360] width 42 height 19
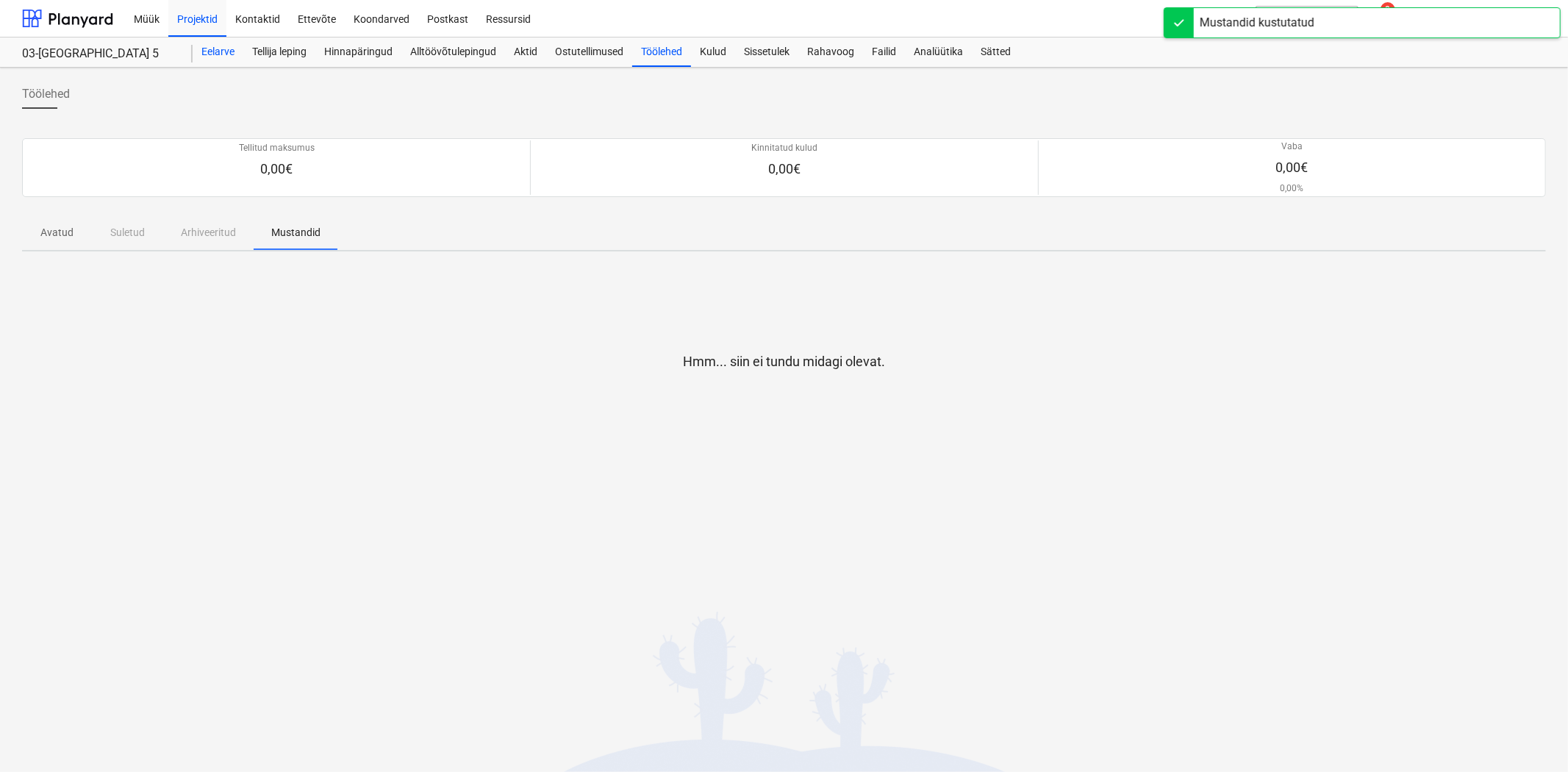
click at [235, 57] on div "Eelarve" at bounding box center [218, 52] width 51 height 29
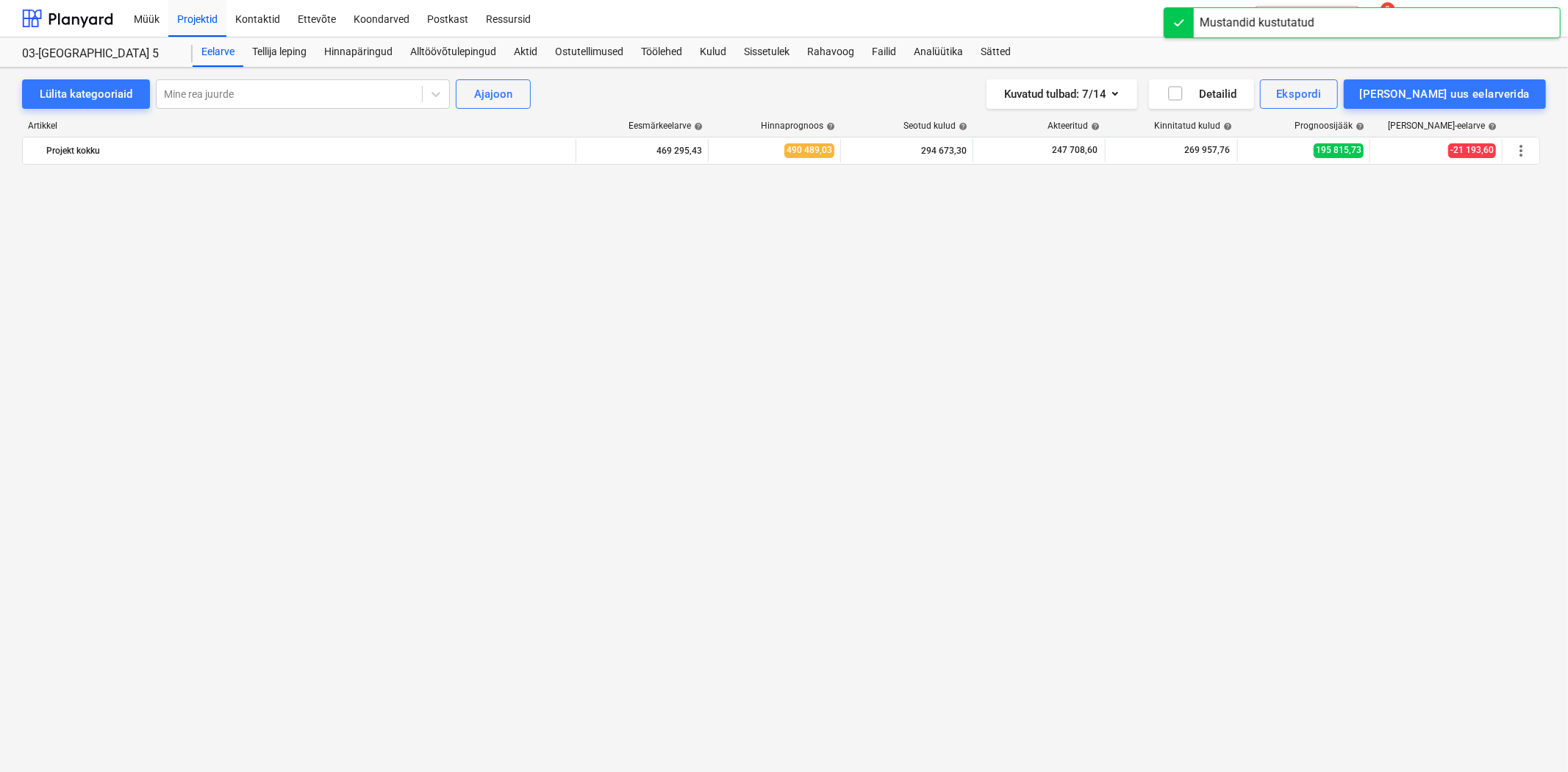
scroll to position [10448, 0]
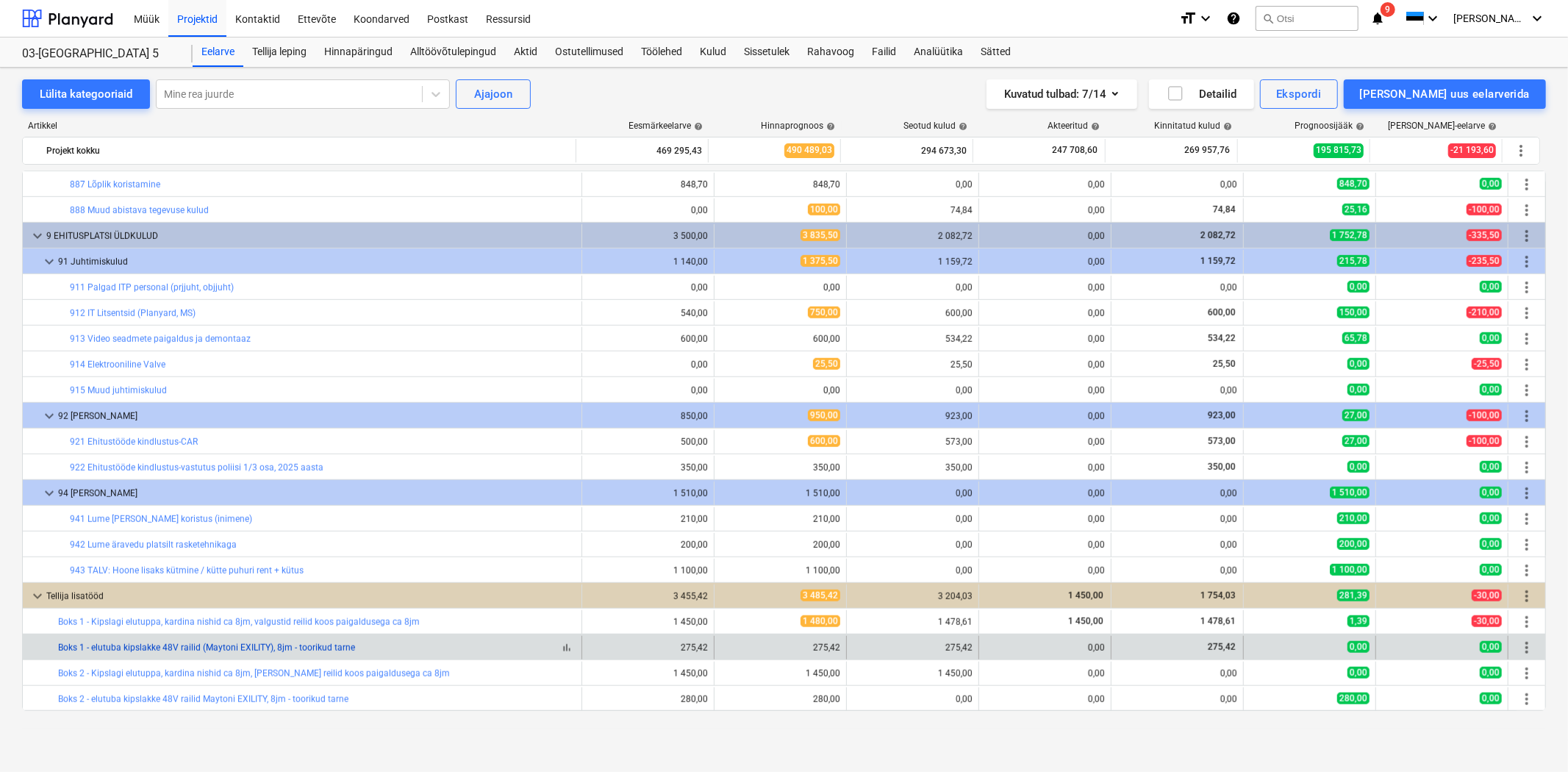
click at [274, 644] on link "Boks 1 - elutuba kipslakke 48V railid (Maytoni EXILITY), 8jm - toorikud tarne" at bounding box center [206, 647] width 297 height 10
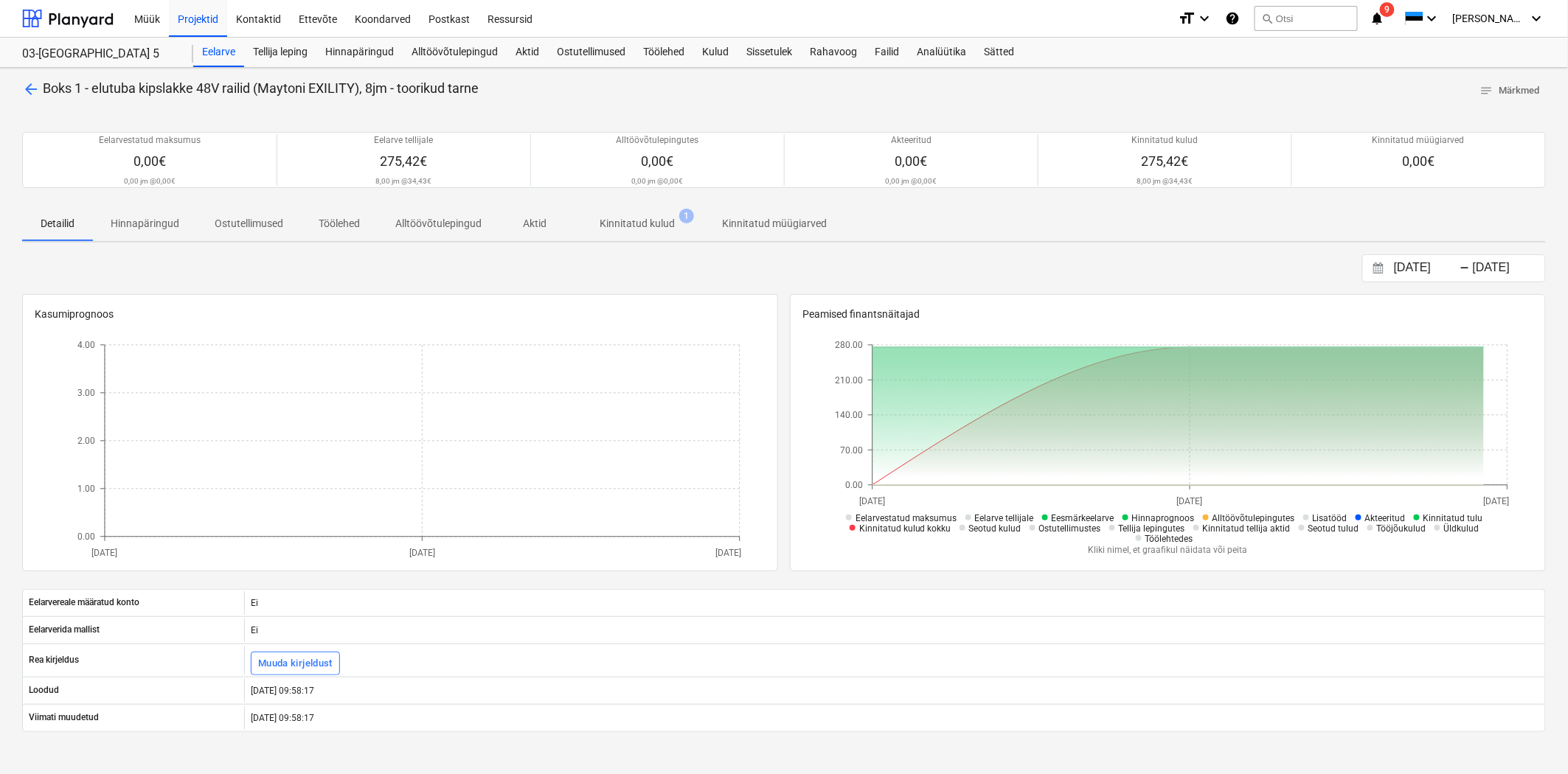
click at [614, 216] on p "Kinnitatud kulud" at bounding box center [637, 223] width 76 height 15
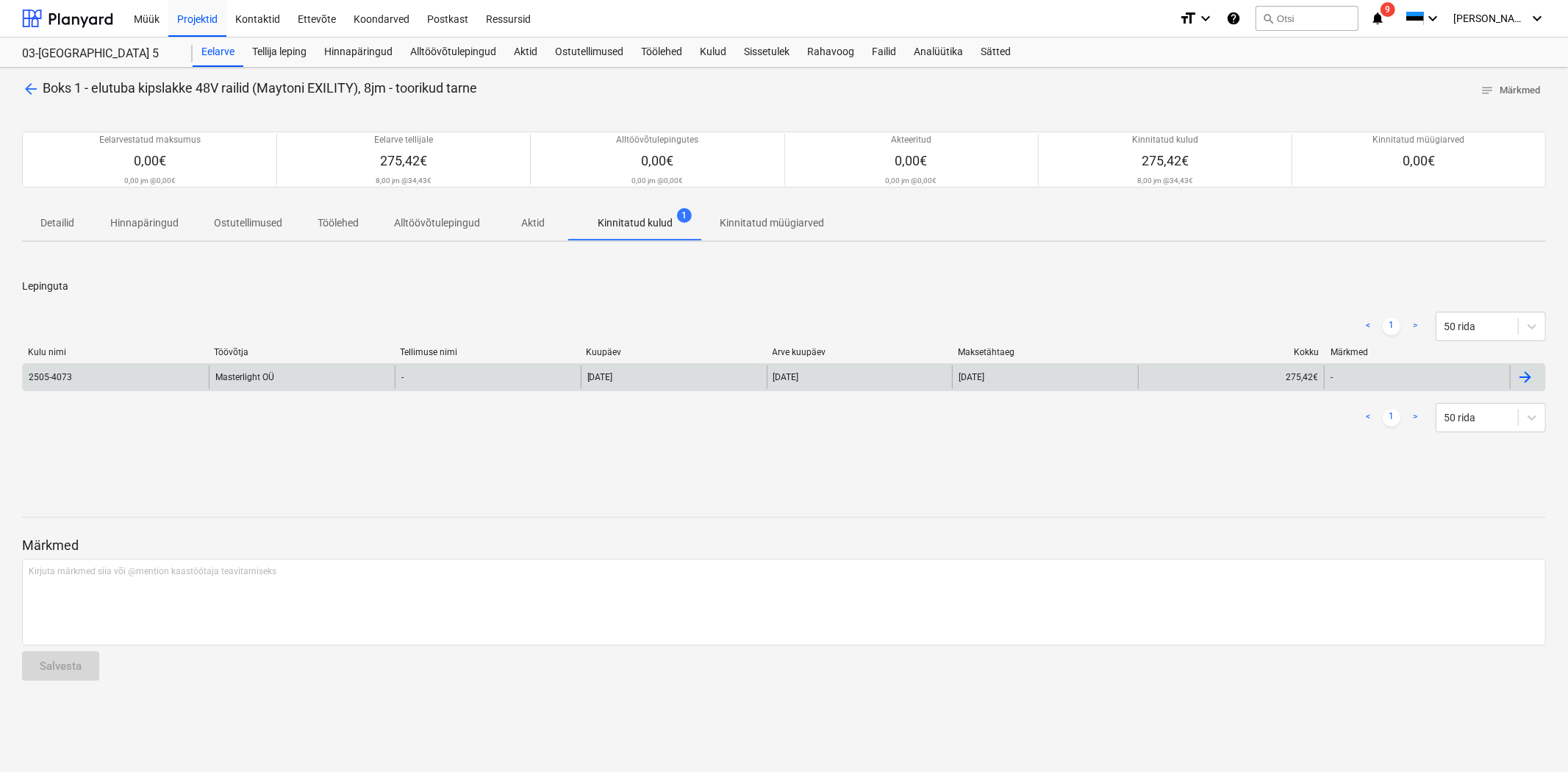
click at [253, 377] on div "Masterlight OÜ" at bounding box center [301, 377] width 186 height 24
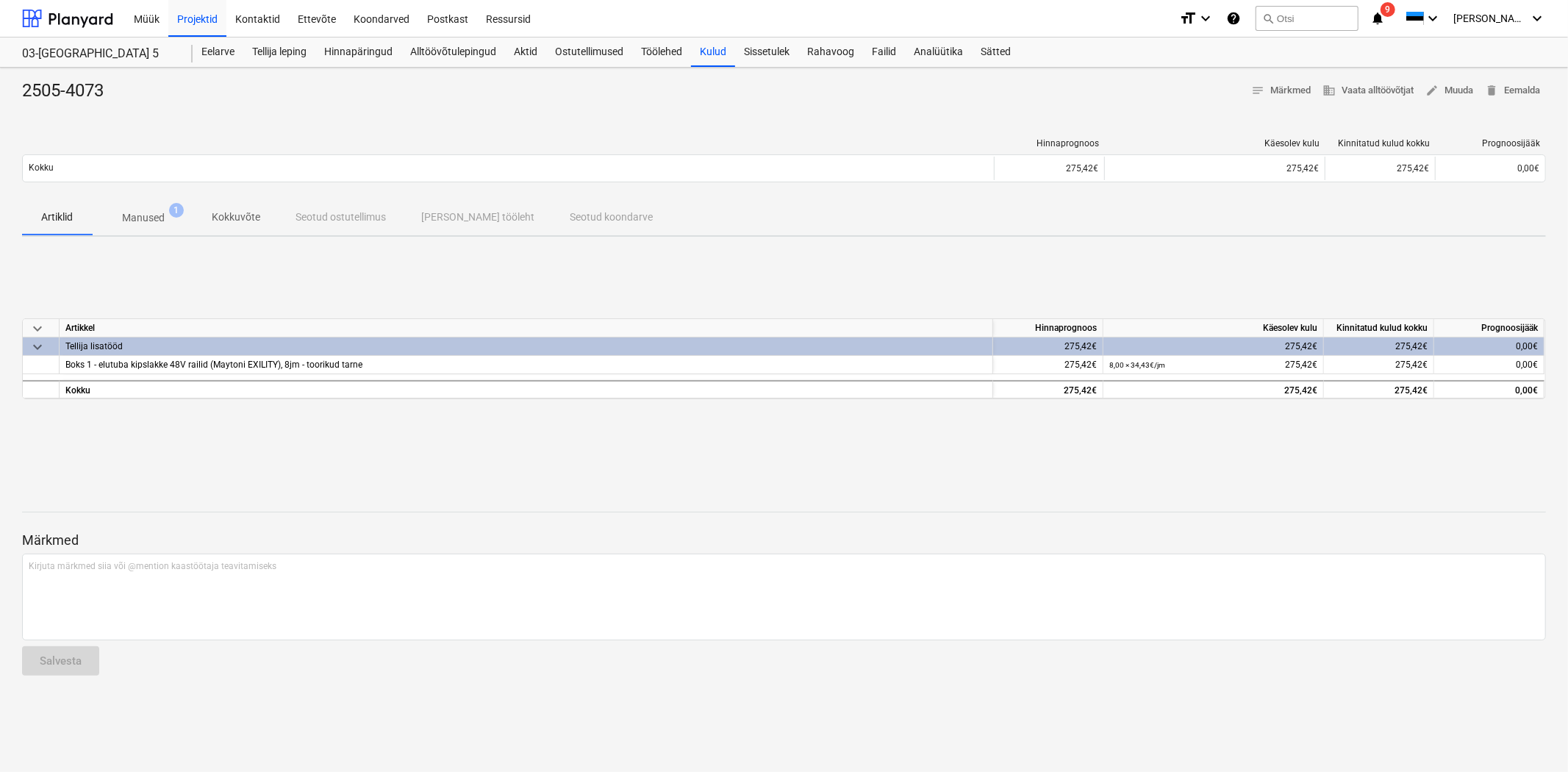
click at [155, 214] on p "Manused" at bounding box center [143, 218] width 43 height 15
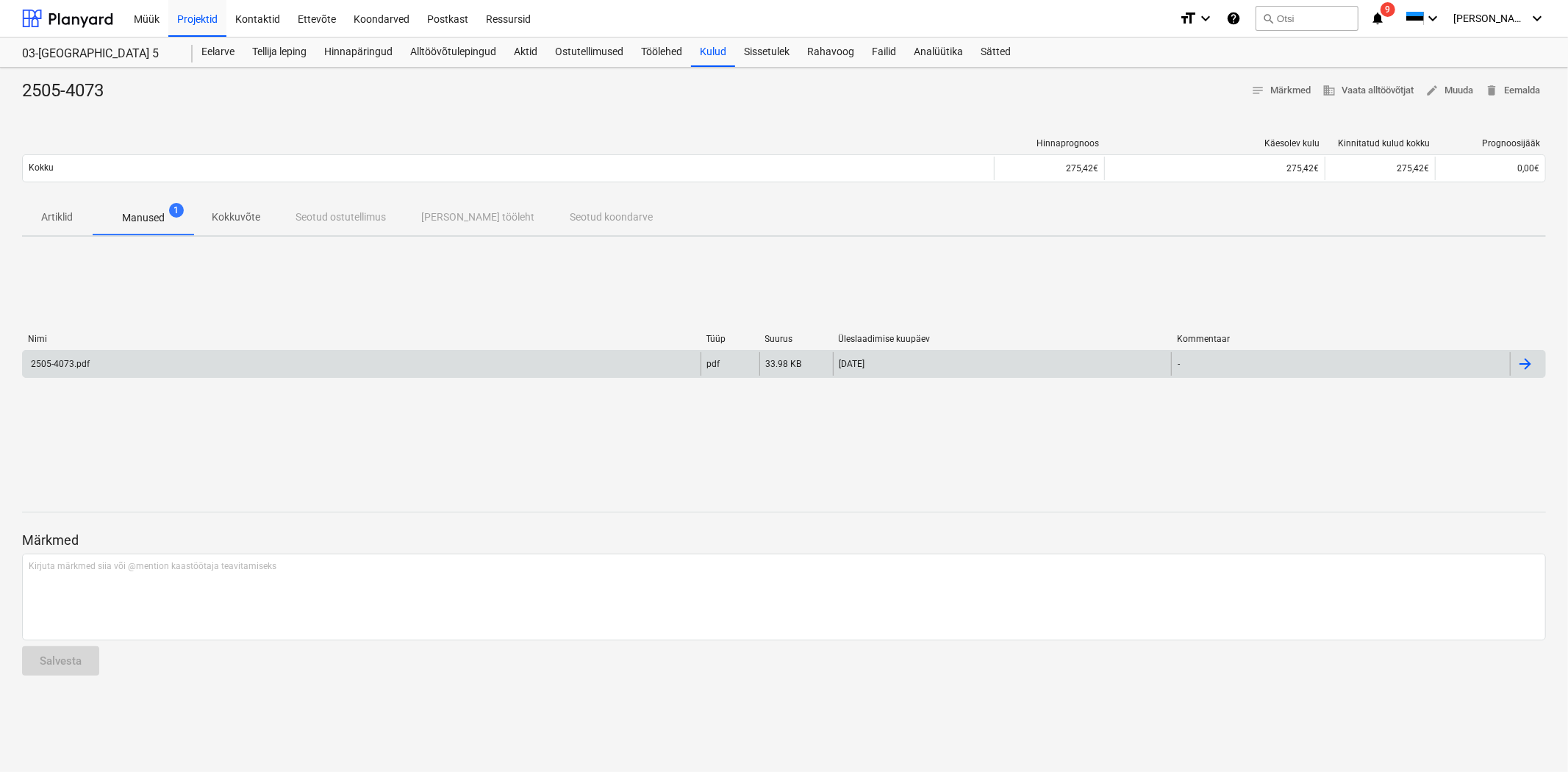
click at [417, 376] on div "2505-4073.pdf pdf 33.98 KB [DATE] -" at bounding box center [784, 364] width 1524 height 28
click at [57, 361] on div "2505-4073.pdf" at bounding box center [59, 364] width 61 height 10
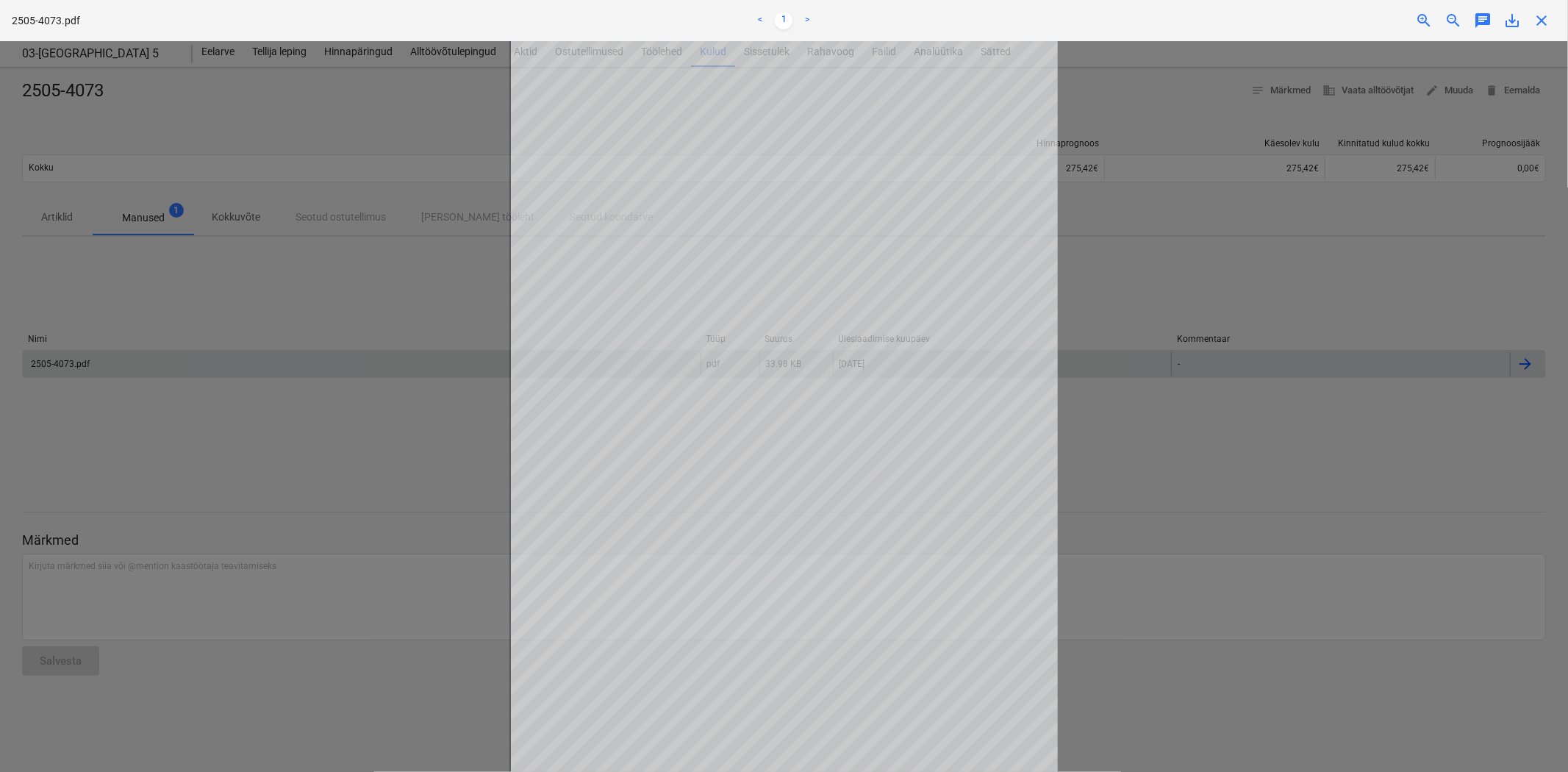
click at [1170, 209] on div at bounding box center [784, 406] width 1568 height 731
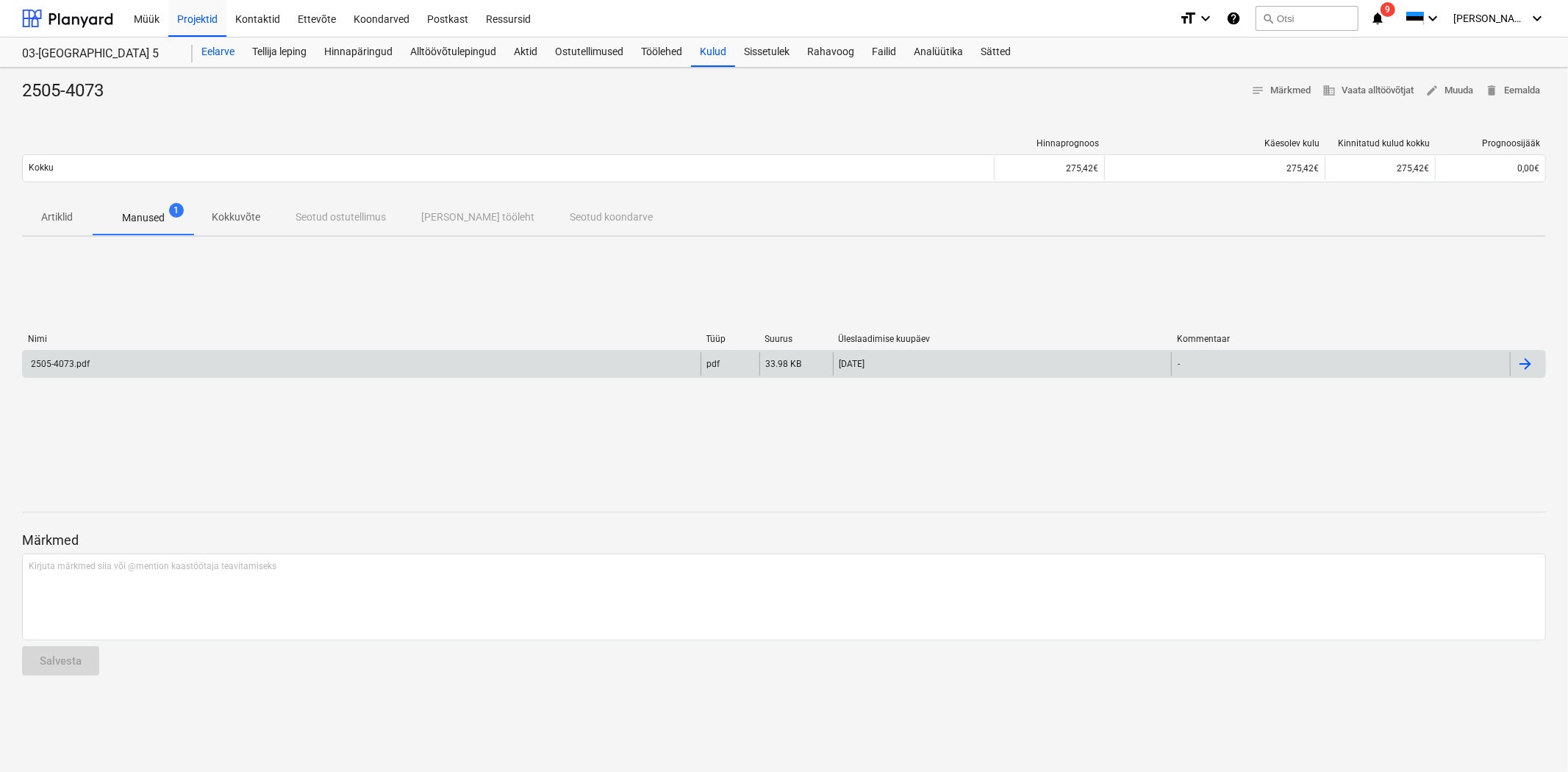
click at [217, 54] on div "Eelarve" at bounding box center [218, 52] width 51 height 29
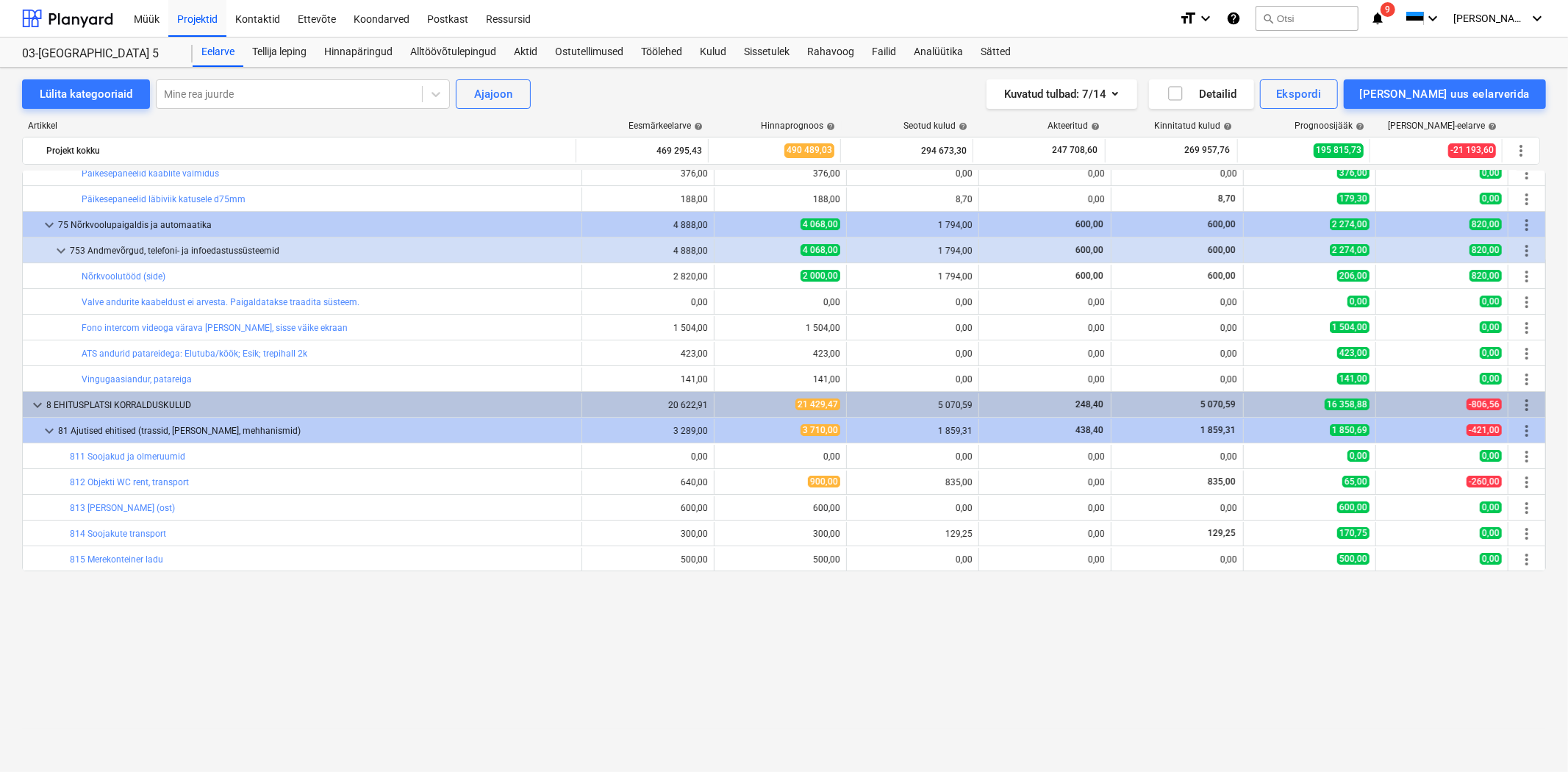
scroll to position [9032, 0]
